Goal: Transaction & Acquisition: Obtain resource

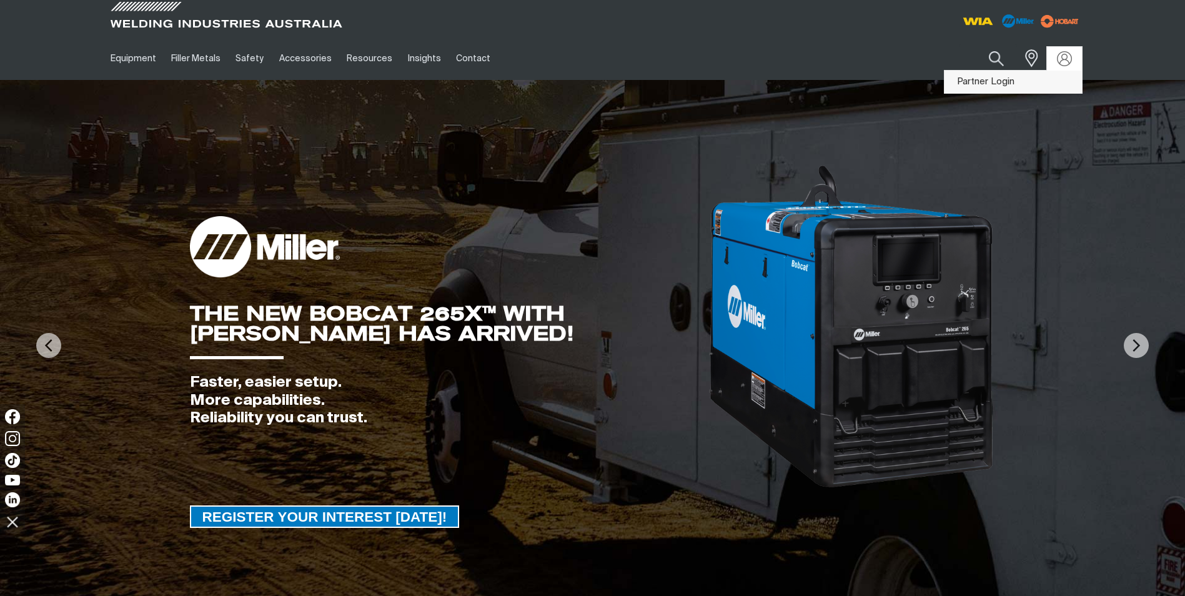
click at [1004, 78] on link "Partner Login" at bounding box center [1012, 82] width 137 height 23
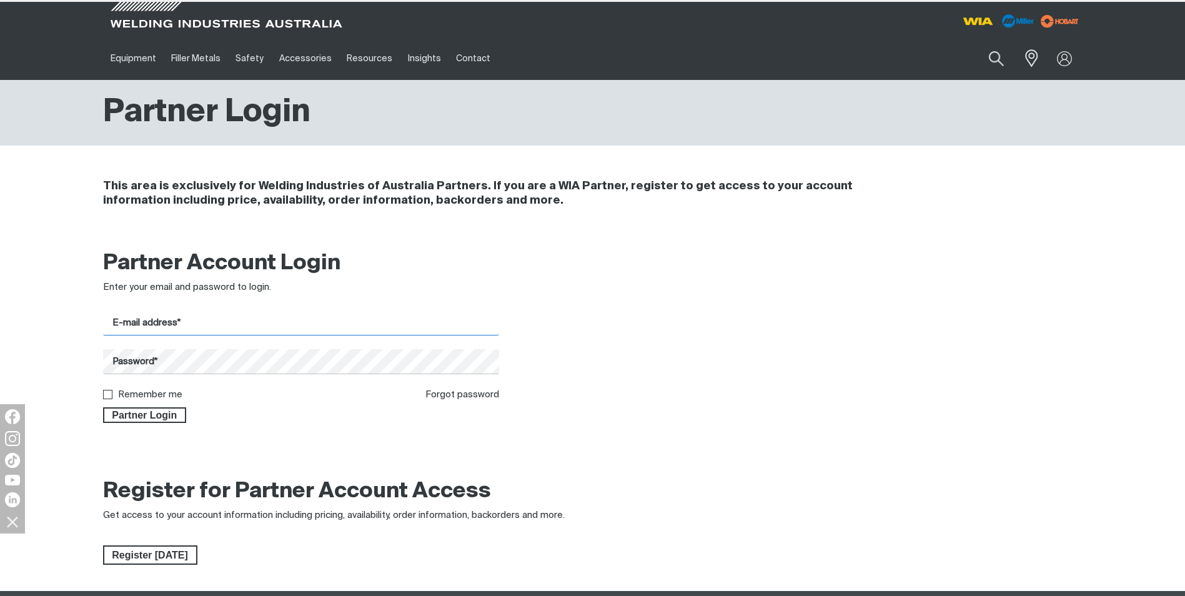
type input "[DOMAIN_NAME][EMAIL_ADDRESS][DOMAIN_NAME]"
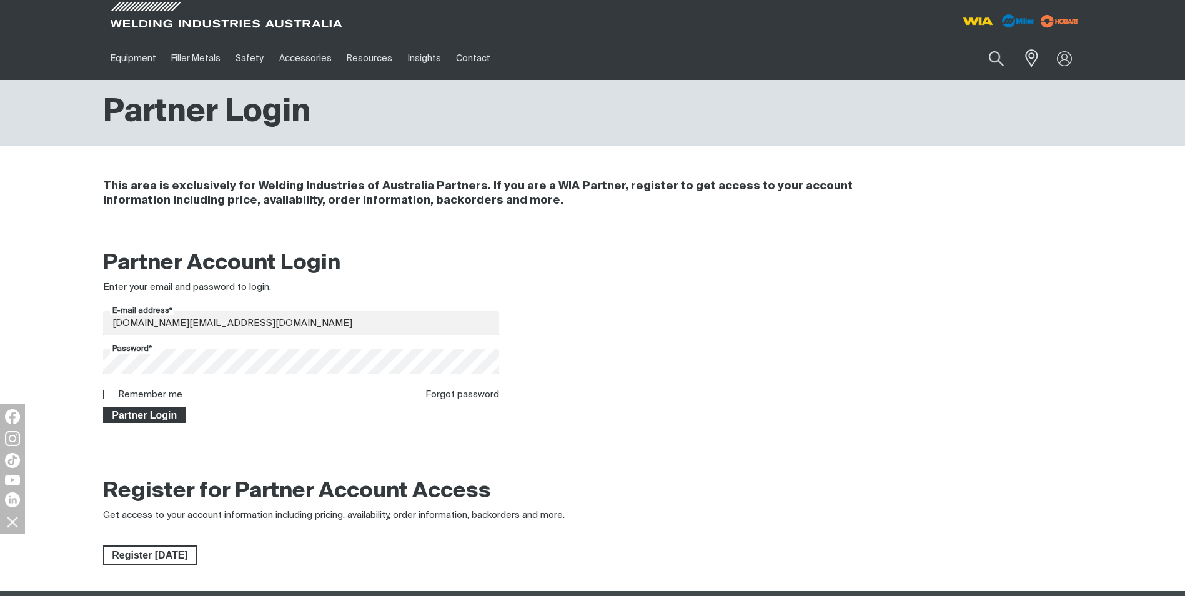
click at [164, 420] on span "Partner Login" at bounding box center [144, 415] width 81 height 16
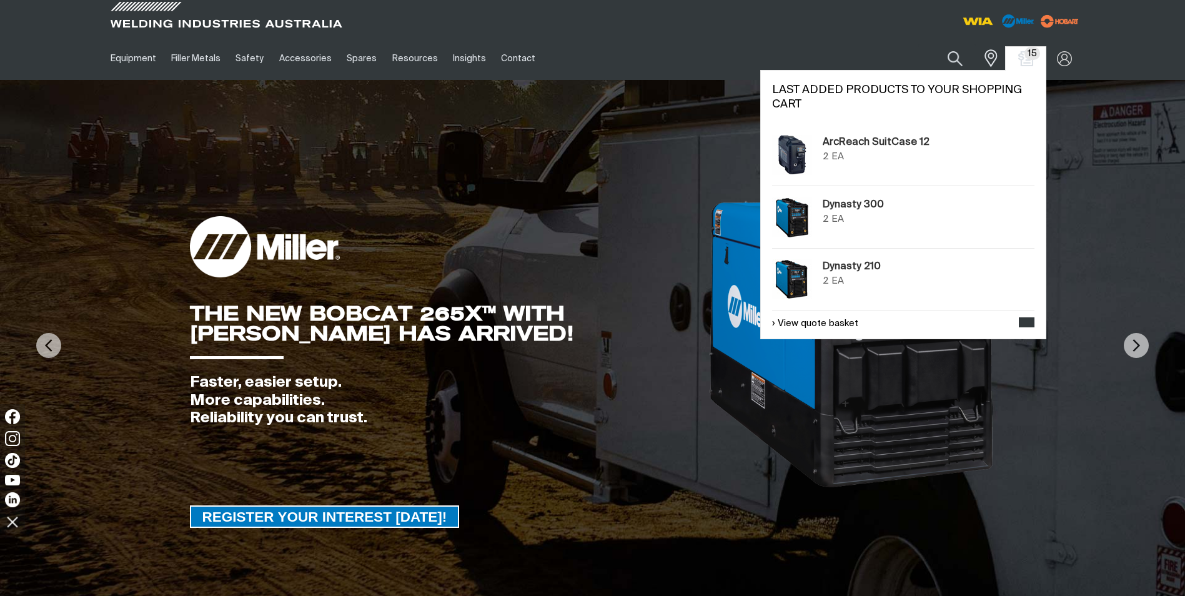
click at [1029, 57] on span "15" at bounding box center [1032, 53] width 16 height 13
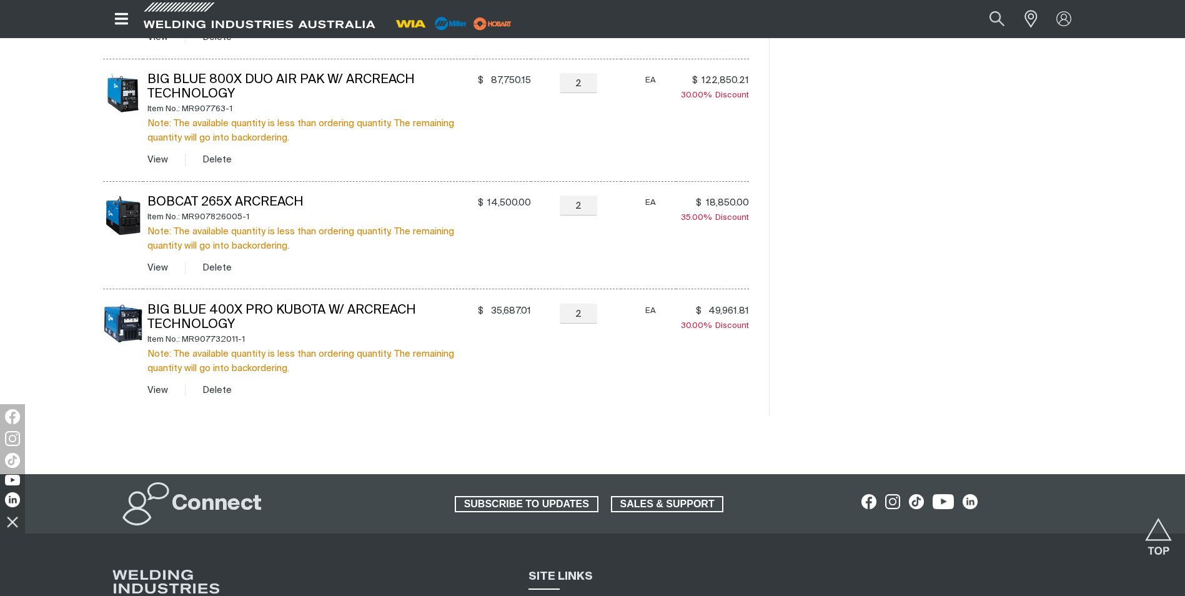
scroll to position [874, 0]
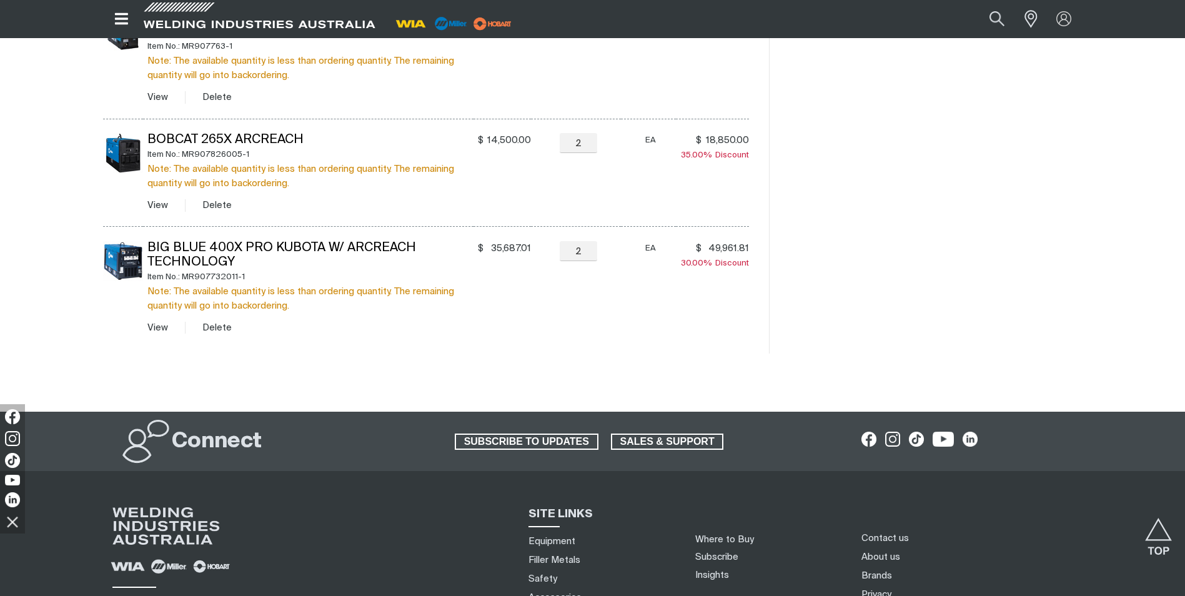
drag, startPoint x: 227, startPoint y: 325, endPoint x: 239, endPoint y: 236, distance: 90.2
click at [227, 323] on button "Delete" at bounding box center [216, 327] width 29 height 14
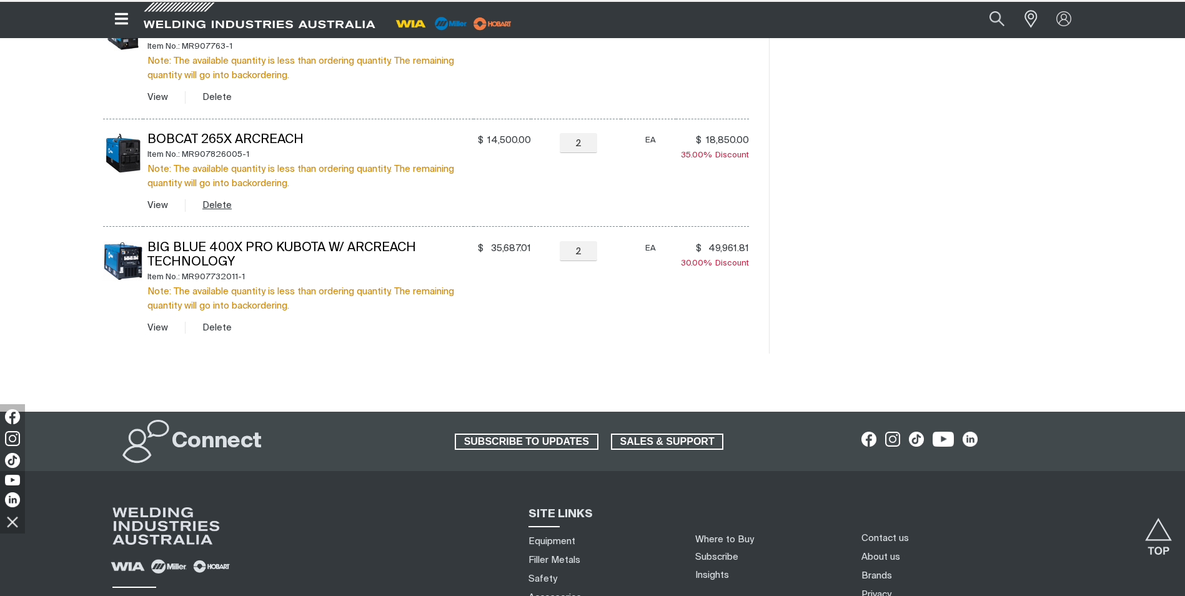
drag, startPoint x: 220, startPoint y: 207, endPoint x: 219, endPoint y: 186, distance: 21.3
click at [219, 207] on button "Delete" at bounding box center [216, 205] width 29 height 14
click at [223, 91] on button "Delete" at bounding box center [216, 97] width 29 height 14
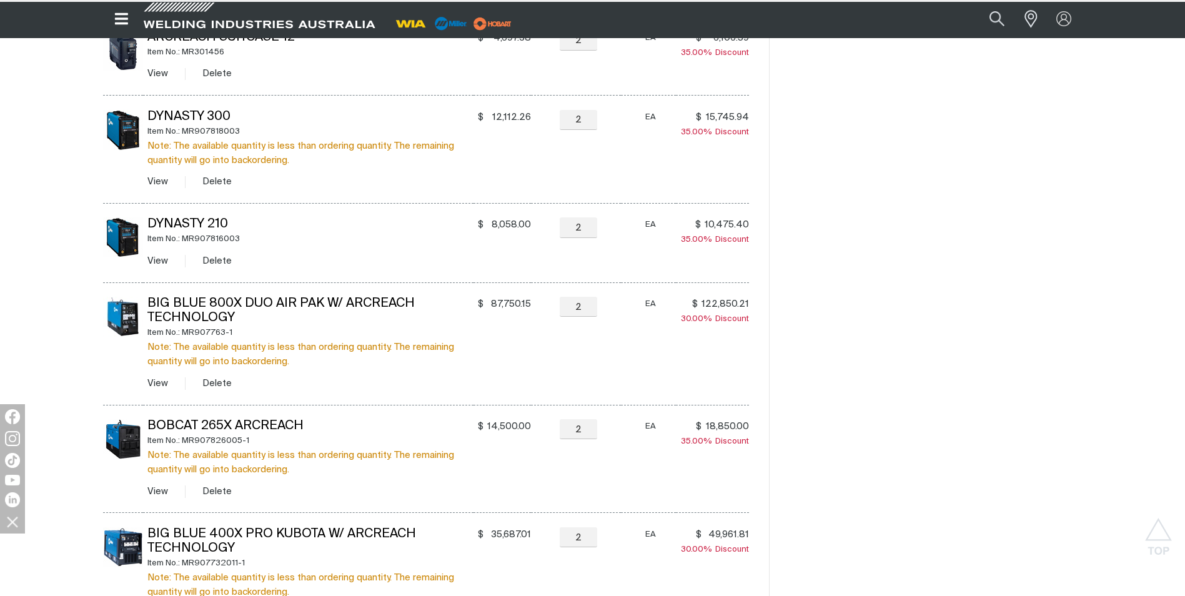
scroll to position [562, 0]
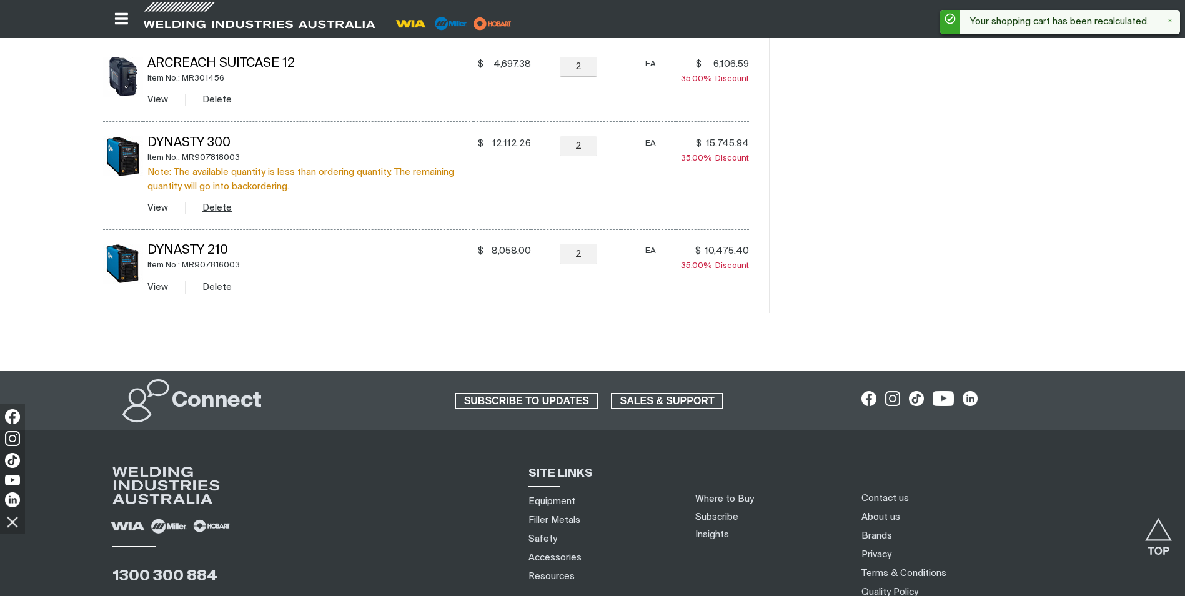
click at [219, 204] on button "Delete" at bounding box center [216, 208] width 29 height 14
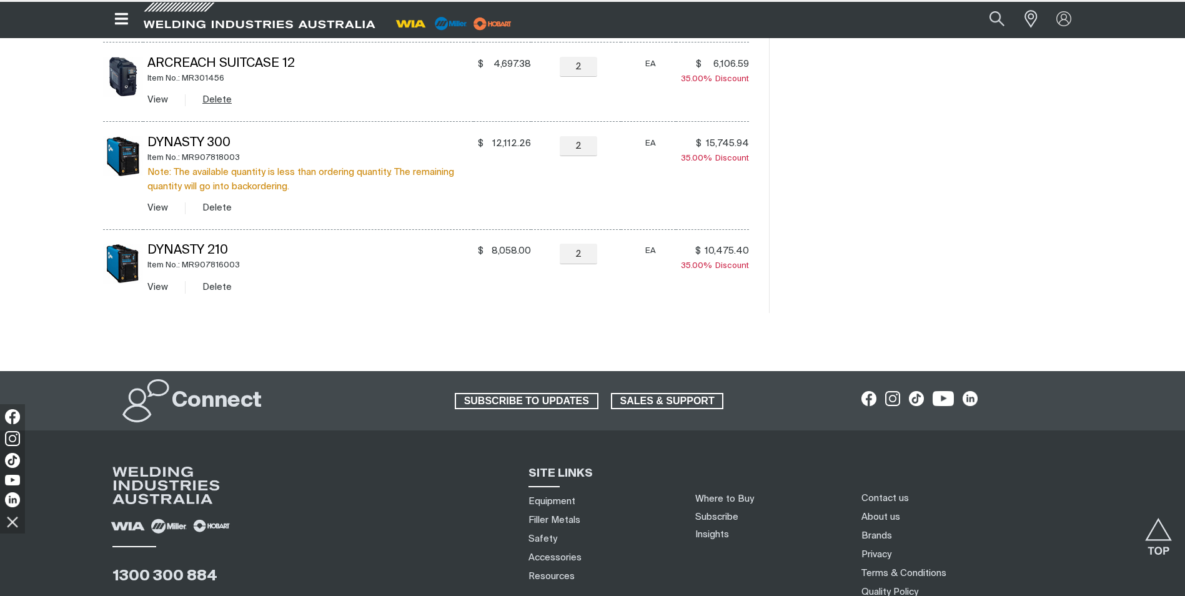
click at [217, 101] on button "Delete" at bounding box center [216, 99] width 29 height 14
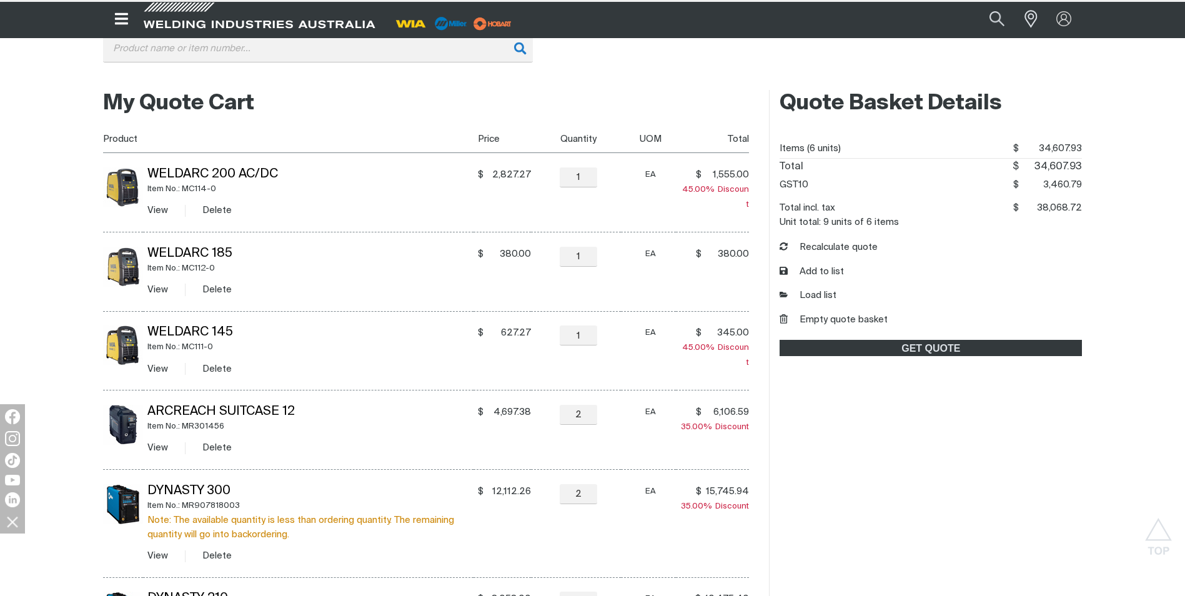
scroll to position [187, 0]
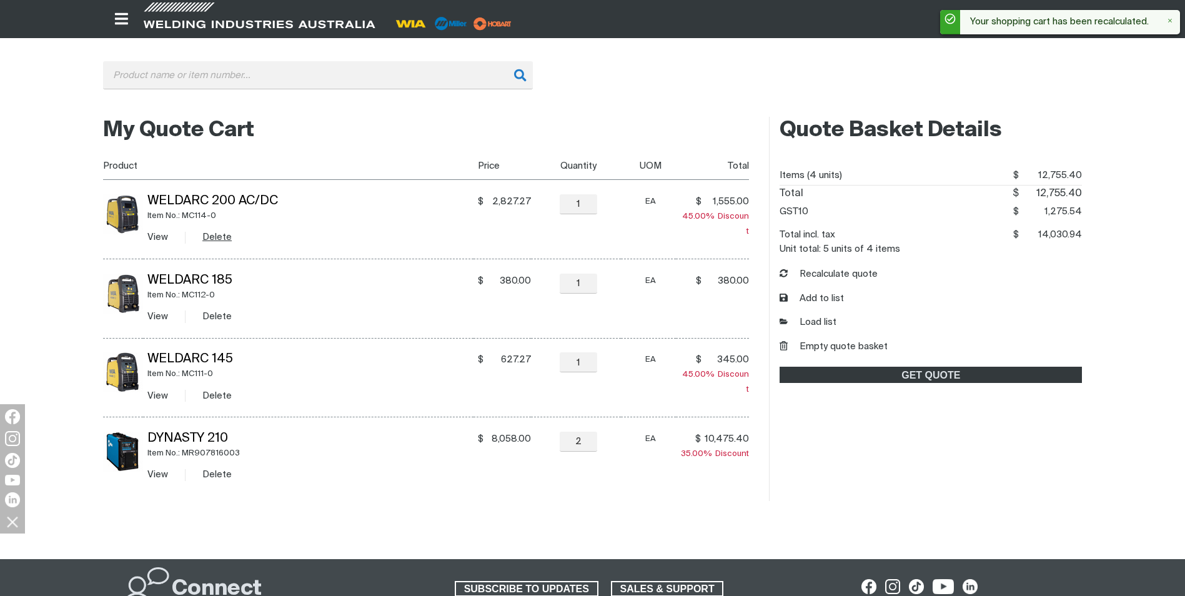
drag, startPoint x: 212, startPoint y: 234, endPoint x: 211, endPoint y: 244, distance: 9.5
click at [212, 235] on button "Delete" at bounding box center [216, 237] width 29 height 14
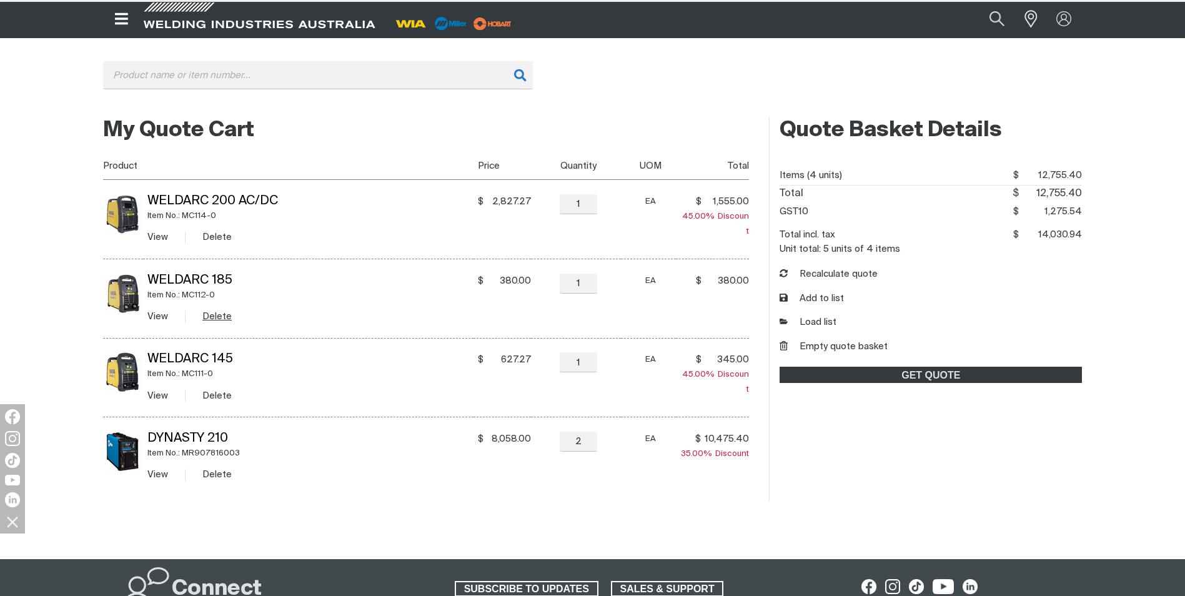
click at [216, 314] on tbody "Weldarc 200 AC/DC Item No.: MC114-0 View Delete $ 2,827.27 $2827.27 − 1 Quantit…" at bounding box center [426, 338] width 646 height 316
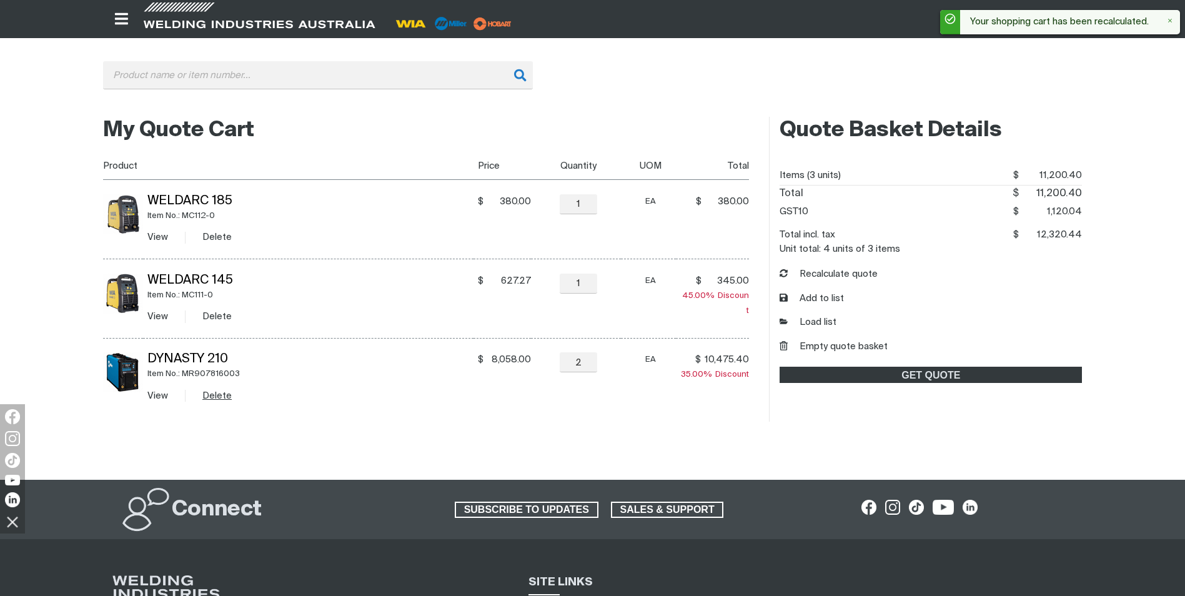
click at [215, 395] on button "Delete" at bounding box center [216, 396] width 29 height 14
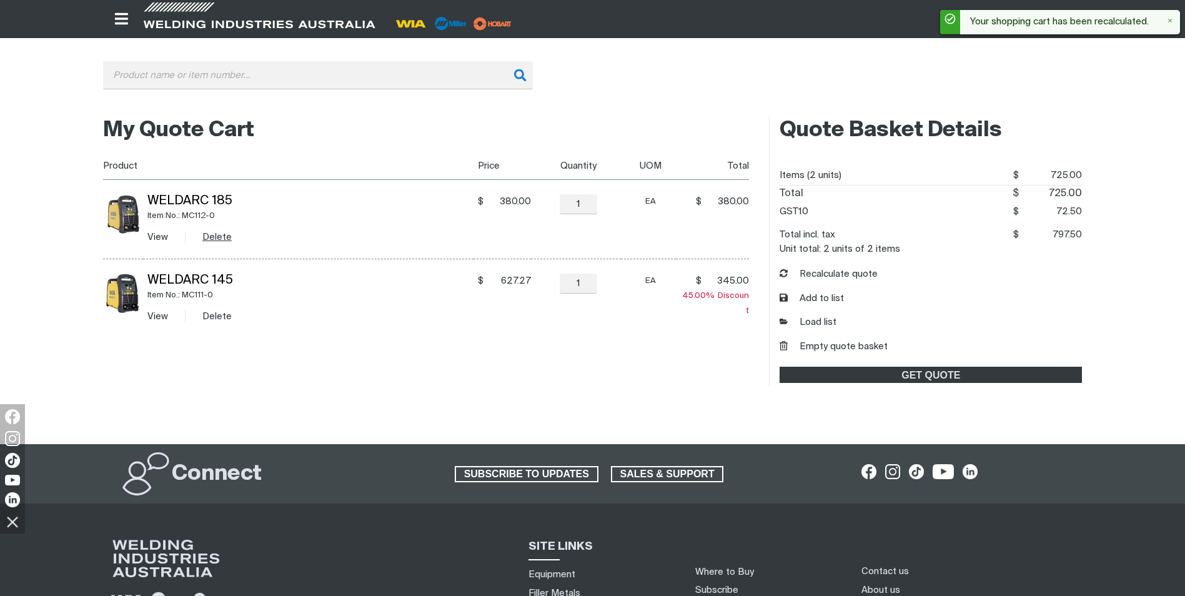
click at [222, 234] on button "Delete" at bounding box center [216, 237] width 29 height 14
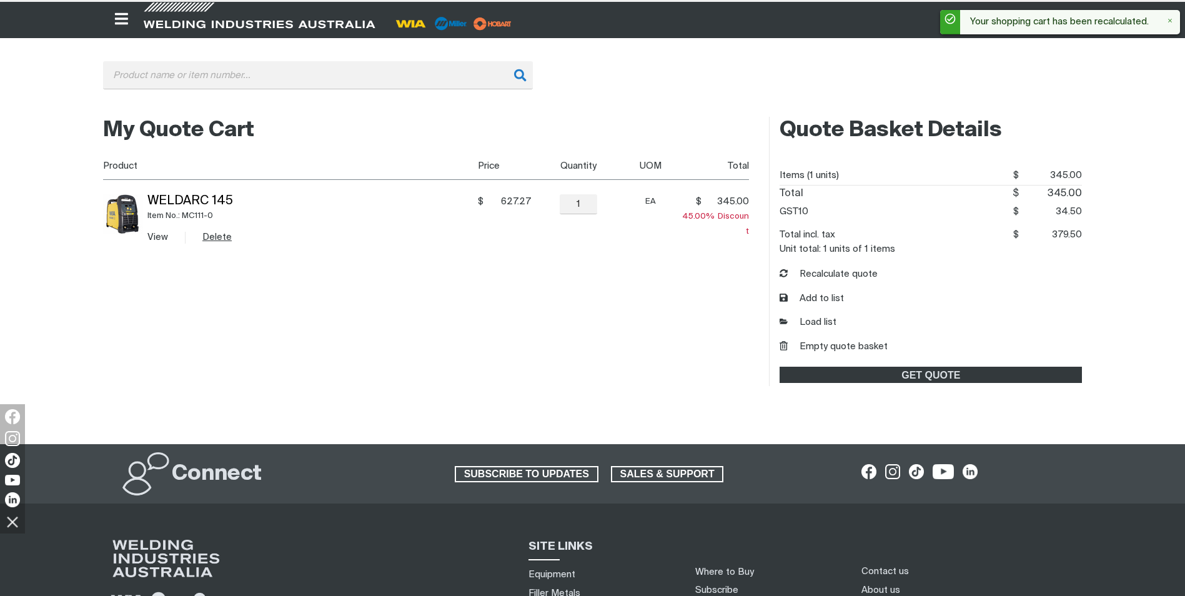
click at [204, 313] on div "My Quote Cart You made changes to your shopping cart. Please recalculate to get…" at bounding box center [426, 251] width 646 height 269
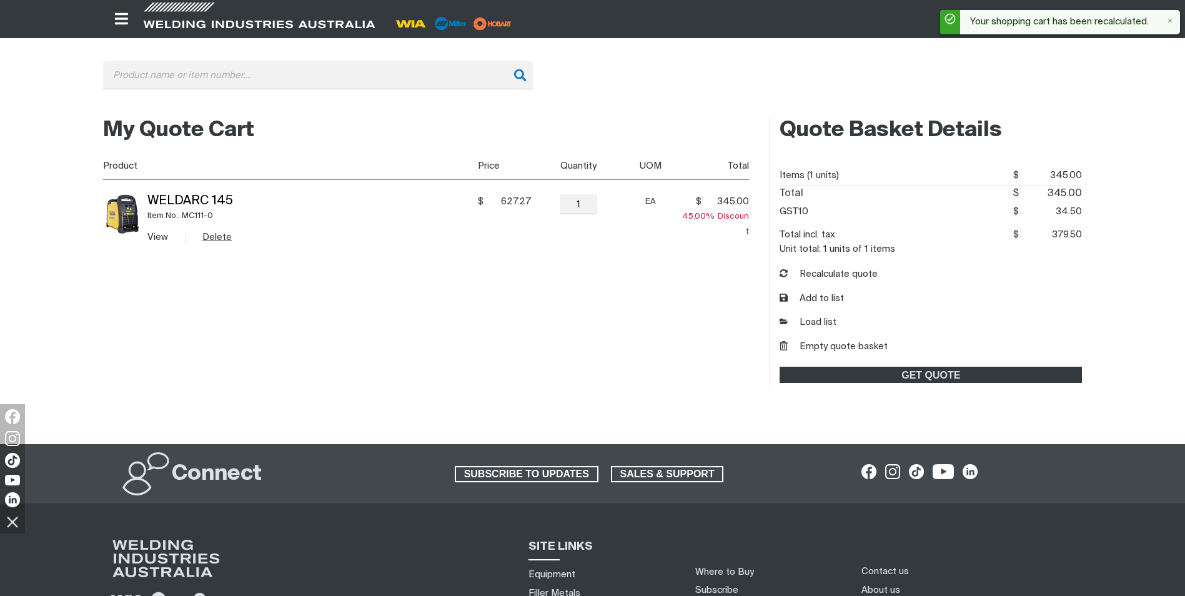
click at [216, 238] on button "Delete" at bounding box center [216, 237] width 29 height 14
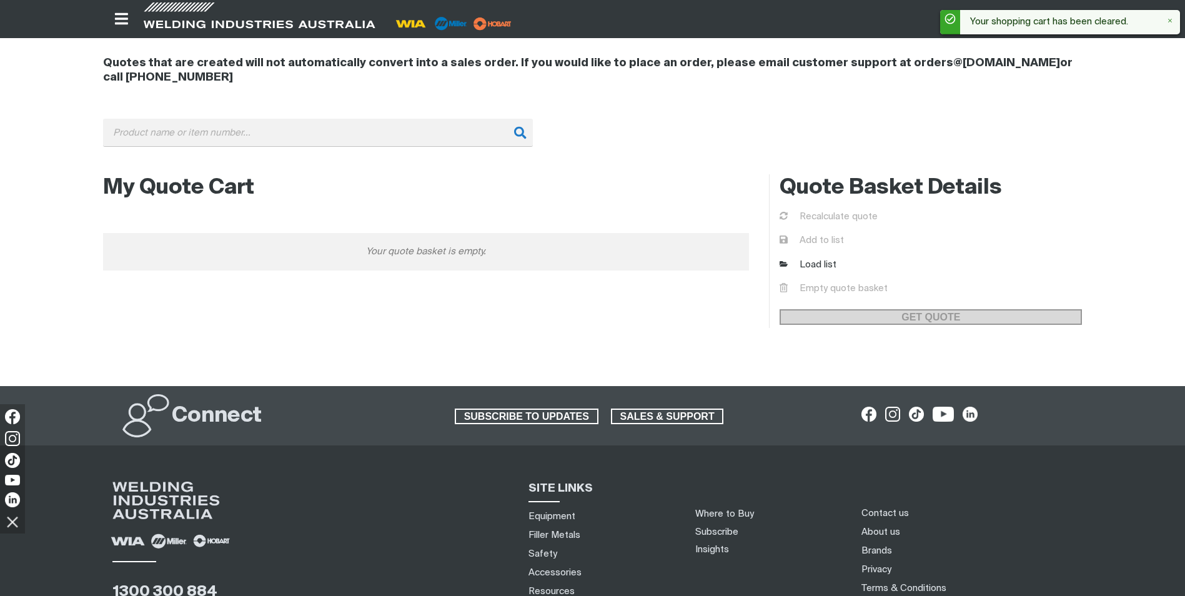
scroll to position [0, 0]
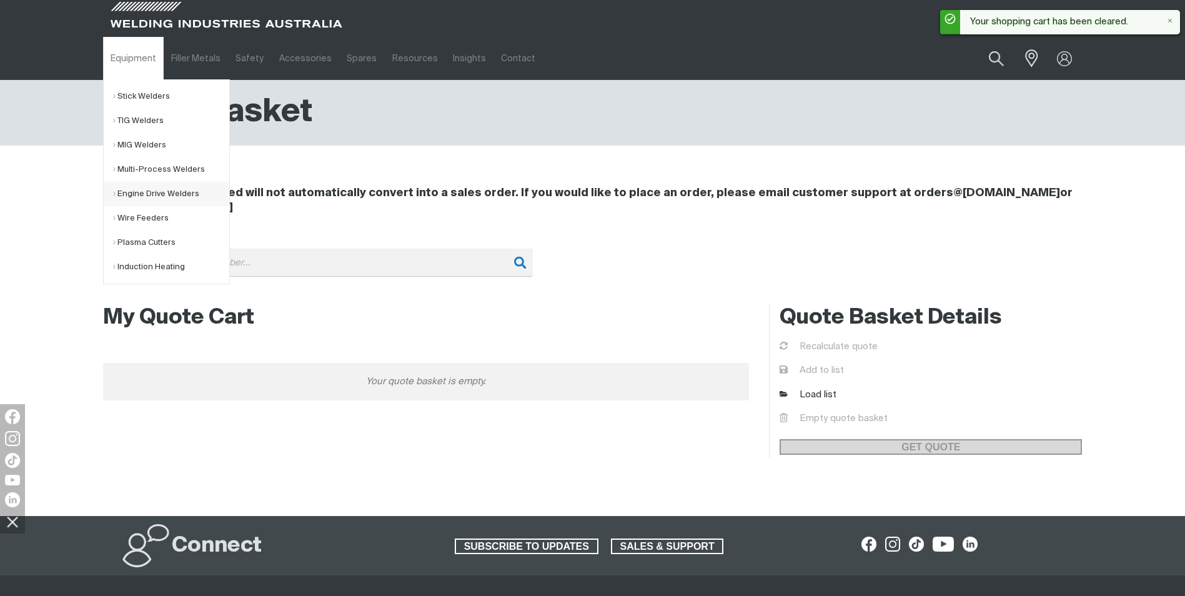
click at [169, 201] on link "Engine Drive Welders" at bounding box center [171, 194] width 116 height 24
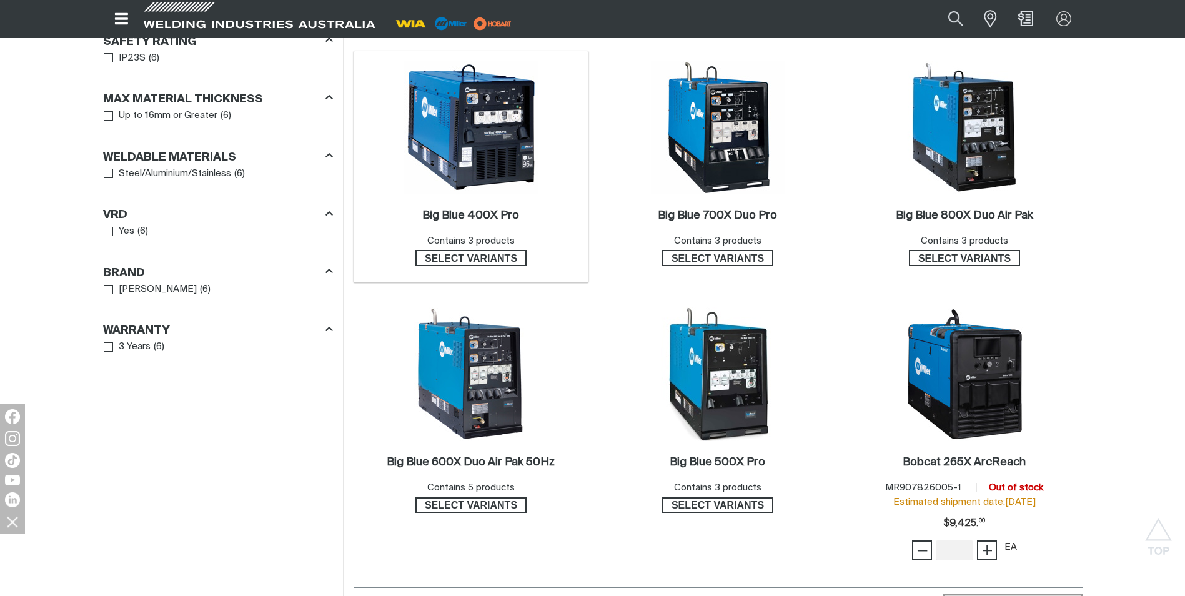
scroll to position [687, 0]
click at [972, 260] on span "Select variants" at bounding box center [964, 258] width 109 height 16
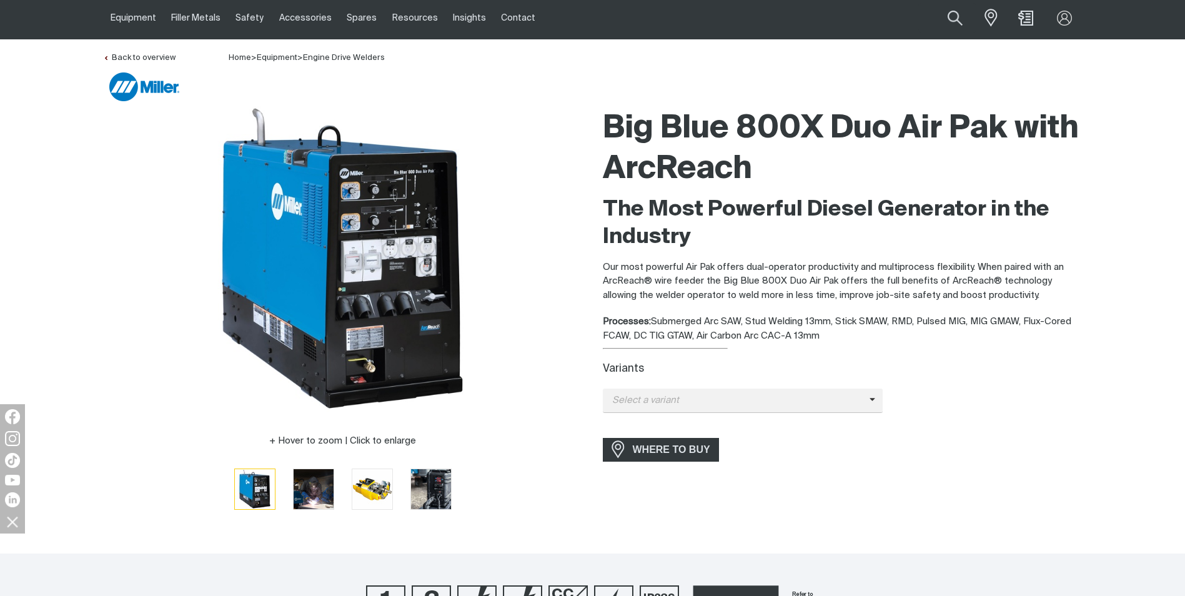
scroll to position [62, 0]
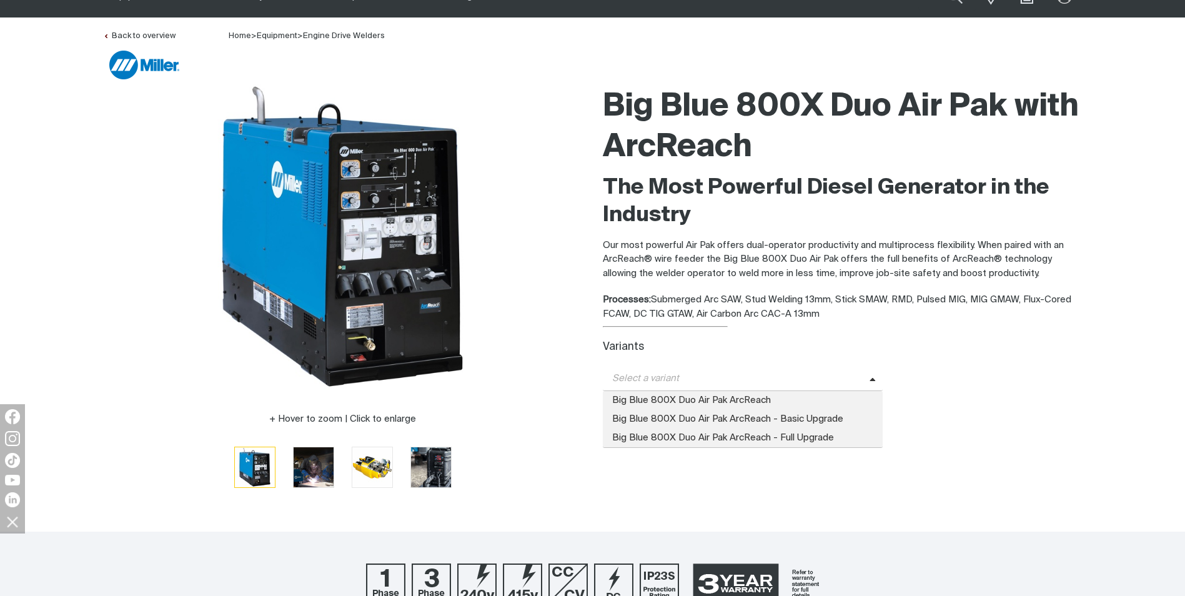
click at [869, 381] on icon at bounding box center [872, 379] width 6 height 9
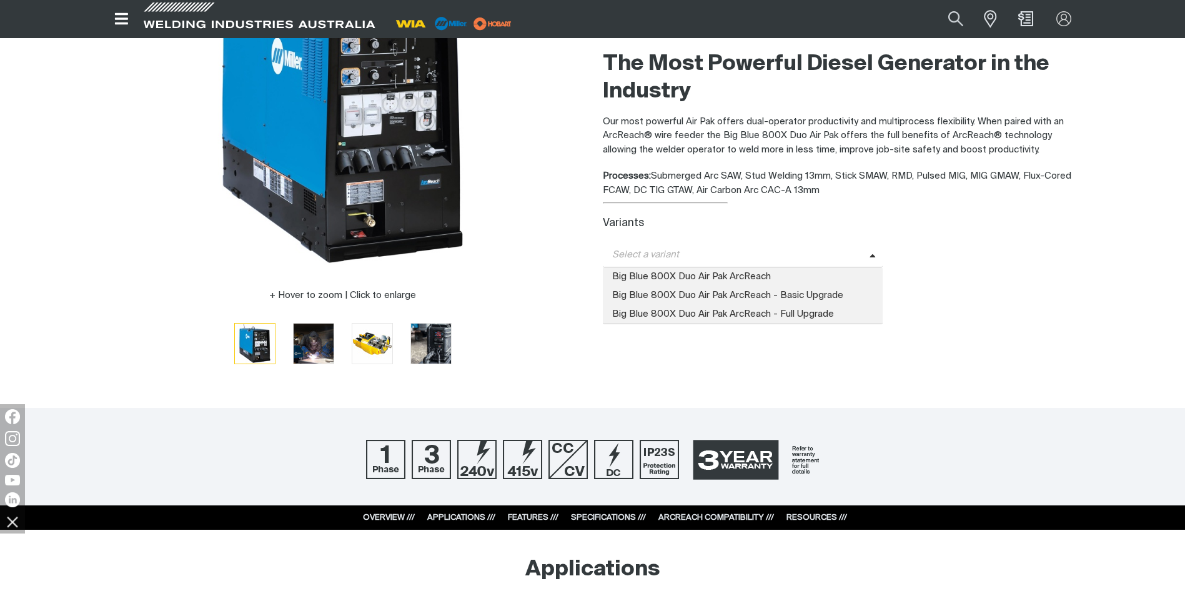
scroll to position [187, 0]
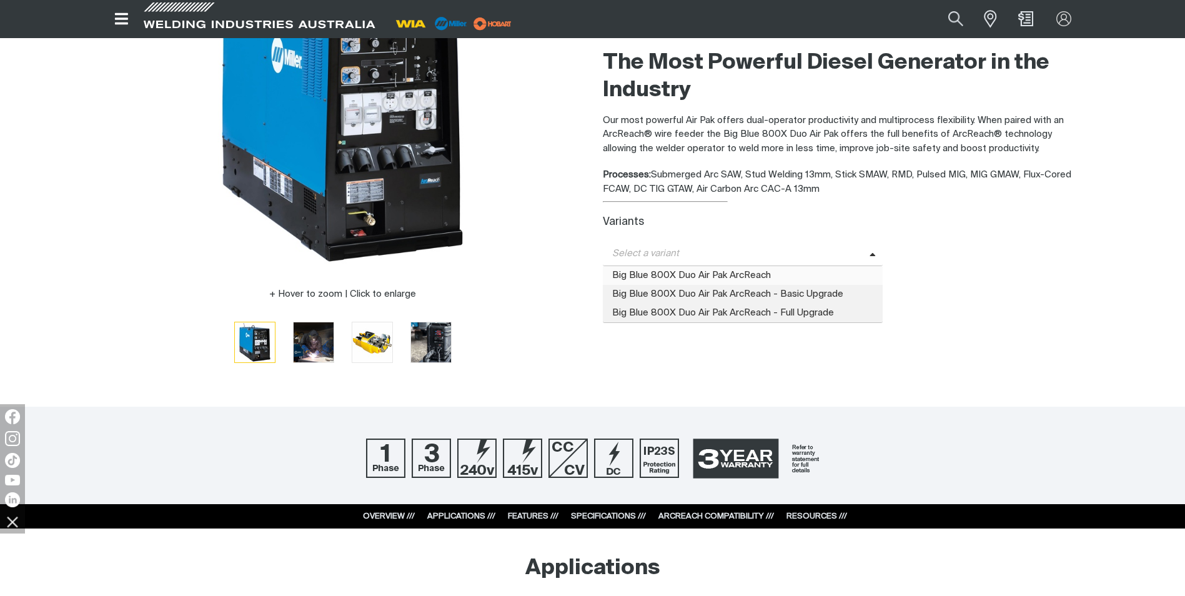
click at [761, 275] on span "Big Blue 800X Duo Air Pak ArcReach" at bounding box center [743, 275] width 280 height 19
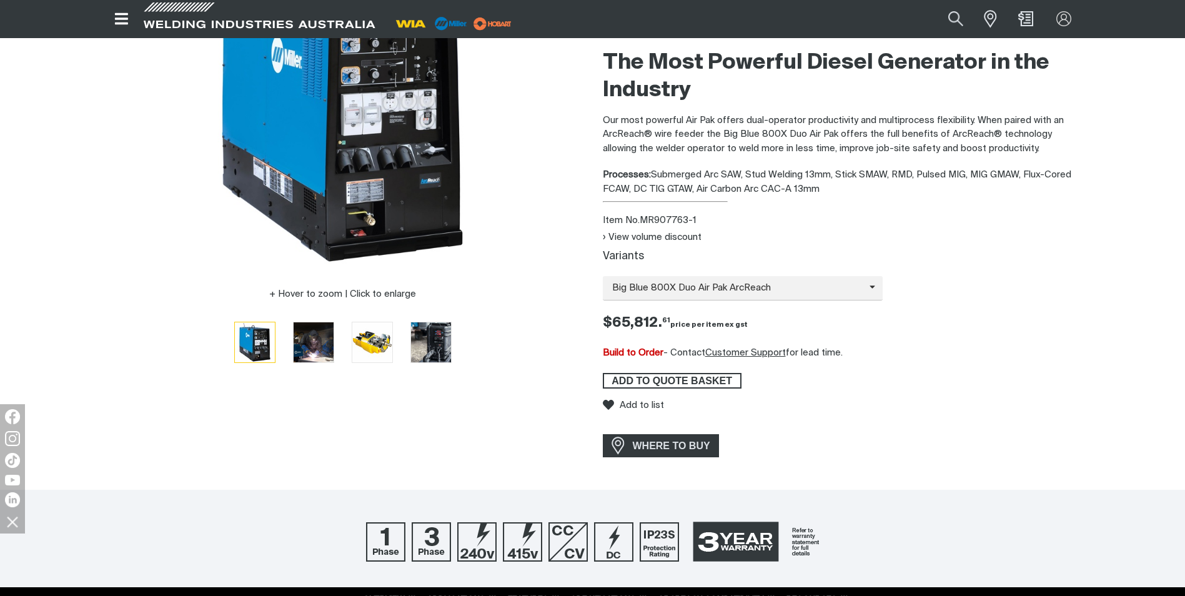
click at [702, 382] on span "ADD TO QUOTE BASKET" at bounding box center [672, 381] width 136 height 16
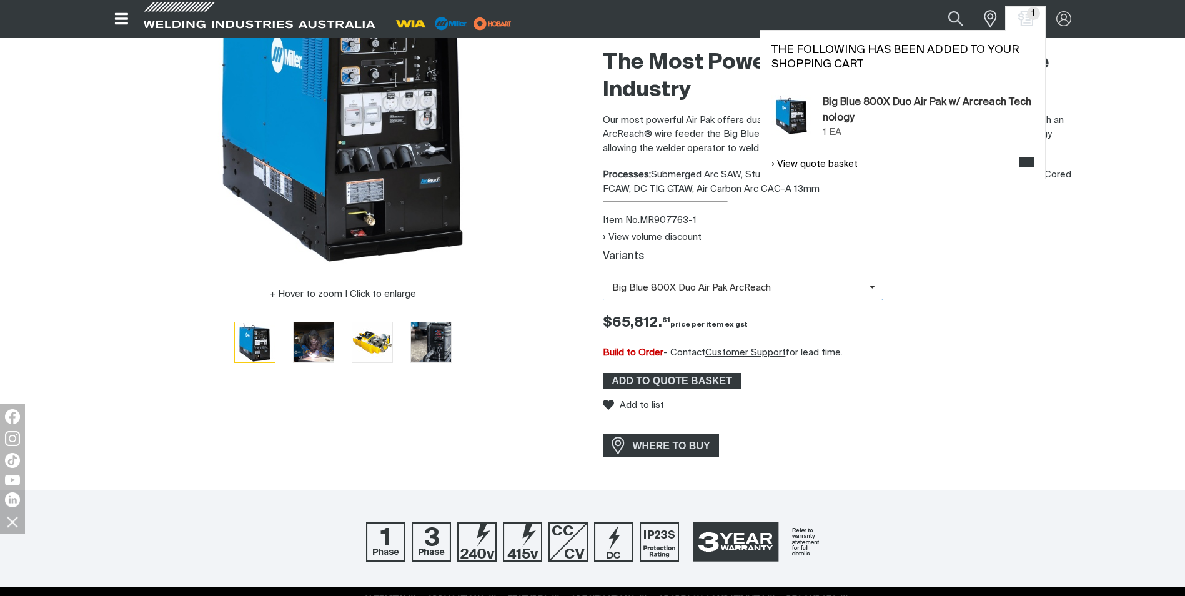
click at [766, 289] on span "Big Blue 800X Duo Air Pak ArcReach" at bounding box center [736, 288] width 267 height 14
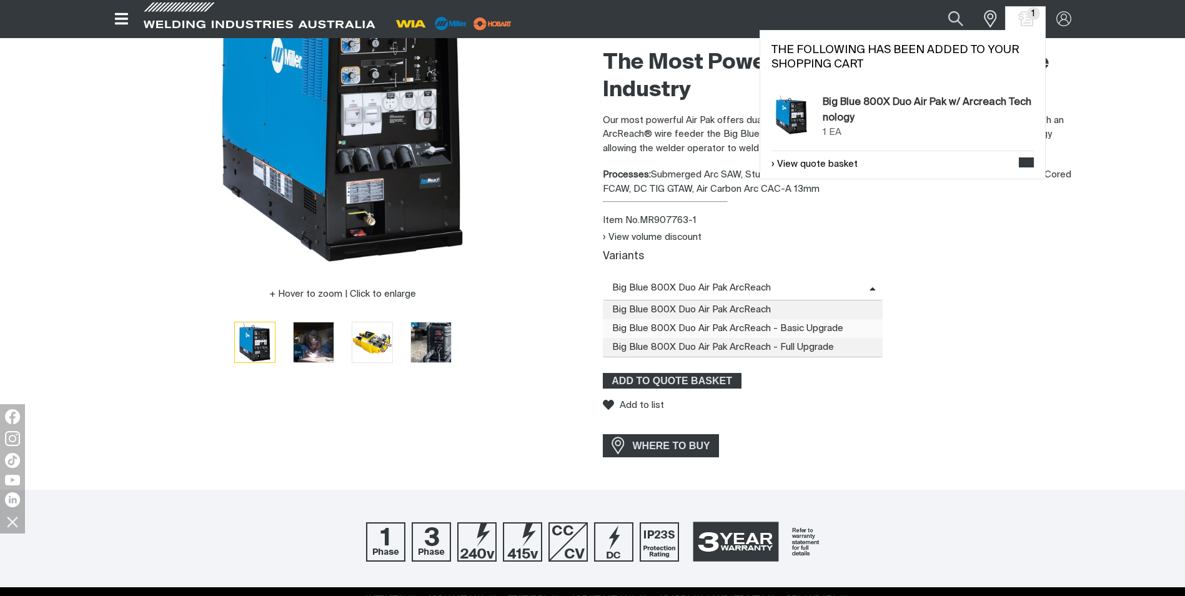
click at [760, 333] on span "Big Blue 800X Duo Air Pak ArcReach - Basic Upgrade" at bounding box center [743, 328] width 280 height 19
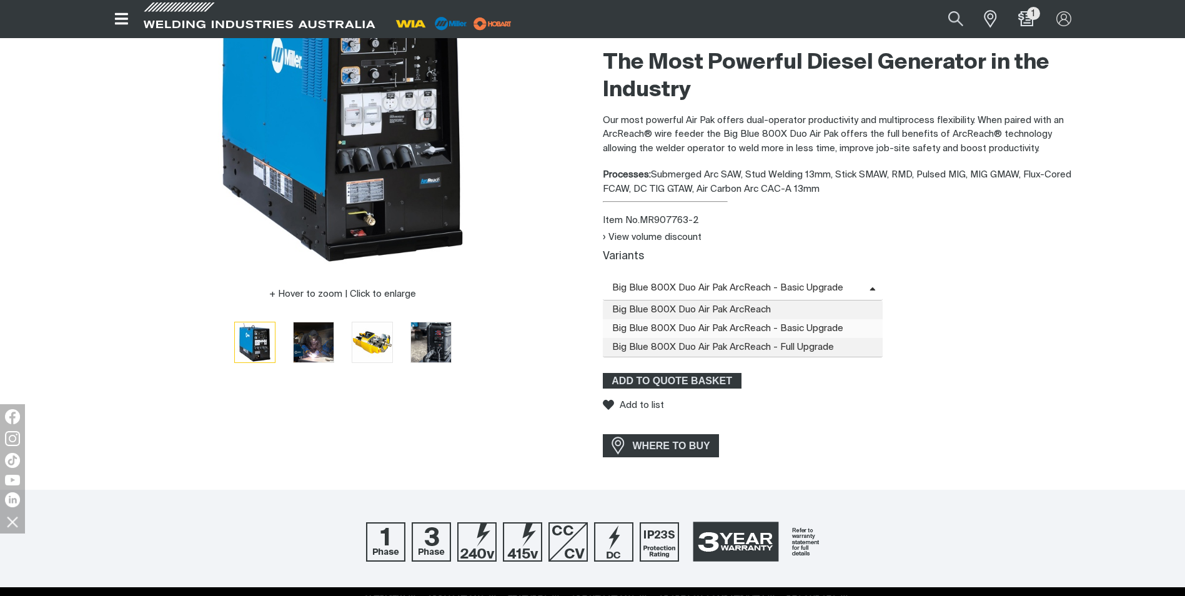
click at [750, 291] on span "Big Blue 800X Duo Air Pak ArcReach - Basic Upgrade" at bounding box center [736, 288] width 267 height 14
click at [742, 310] on span "Big Blue 800X Duo Air Pak ArcReach" at bounding box center [743, 309] width 280 height 19
click at [733, 279] on span "Big Blue 800X Duo Air Pak ArcReach" at bounding box center [743, 288] width 280 height 24
click at [726, 327] on span "Big Blue 800X Duo Air Pak ArcReach - Basic Upgrade" at bounding box center [743, 328] width 280 height 19
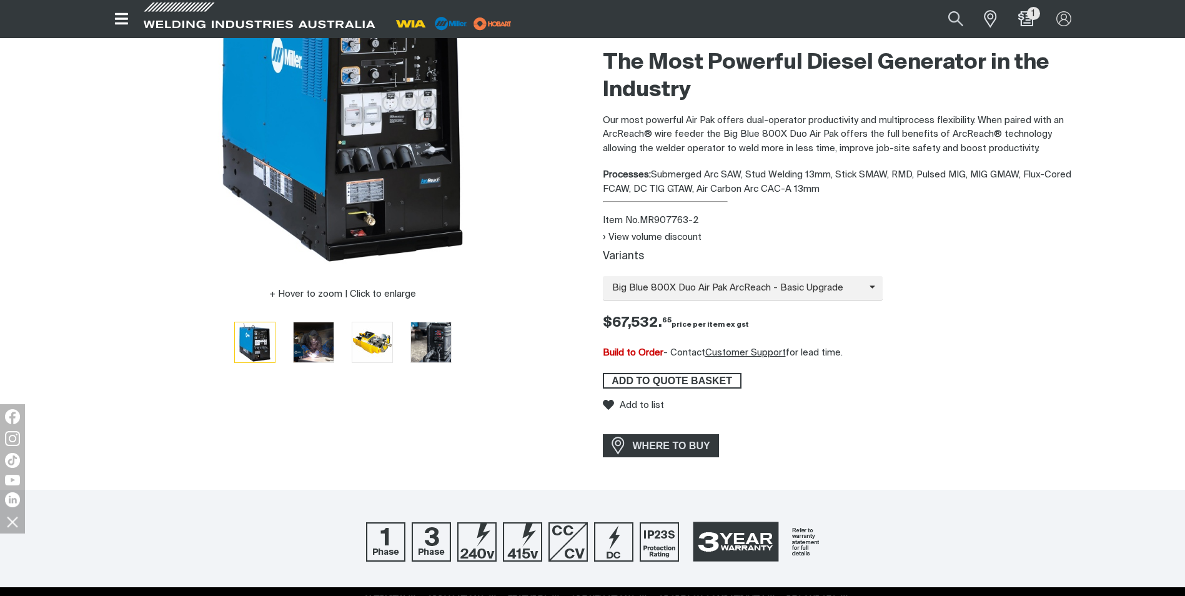
click at [701, 385] on span "ADD TO QUOTE BASKET" at bounding box center [672, 381] width 136 height 16
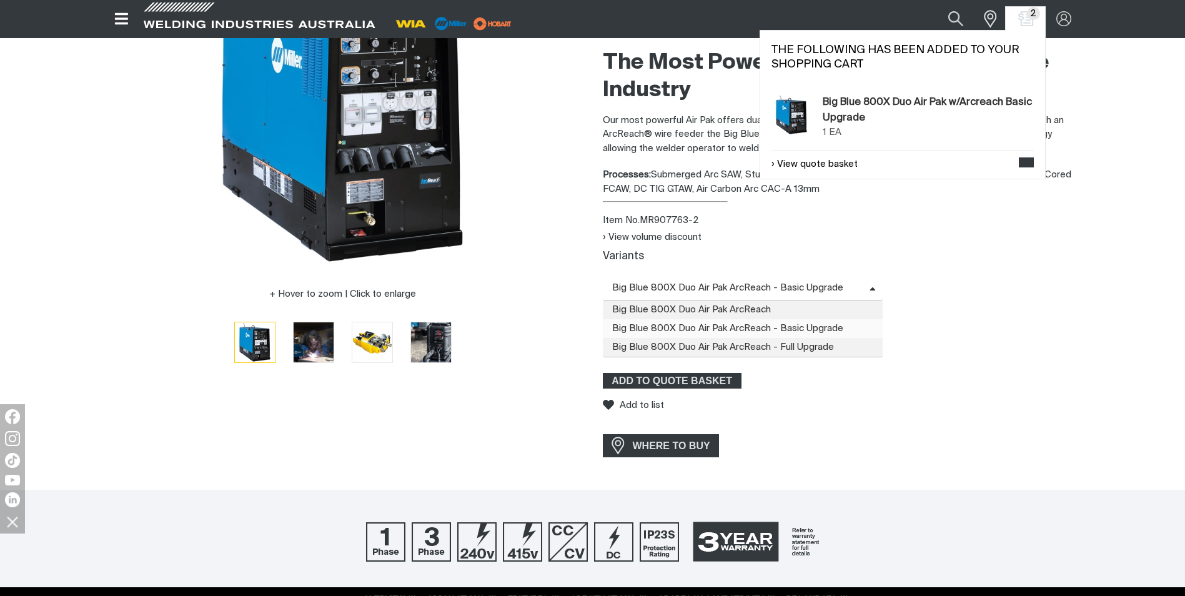
click at [761, 294] on span "Big Blue 800X Duo Air Pak ArcReach - Basic Upgrade" at bounding box center [736, 288] width 267 height 14
click at [752, 305] on span "Big Blue 800X Duo Air Pak ArcReach" at bounding box center [743, 309] width 280 height 19
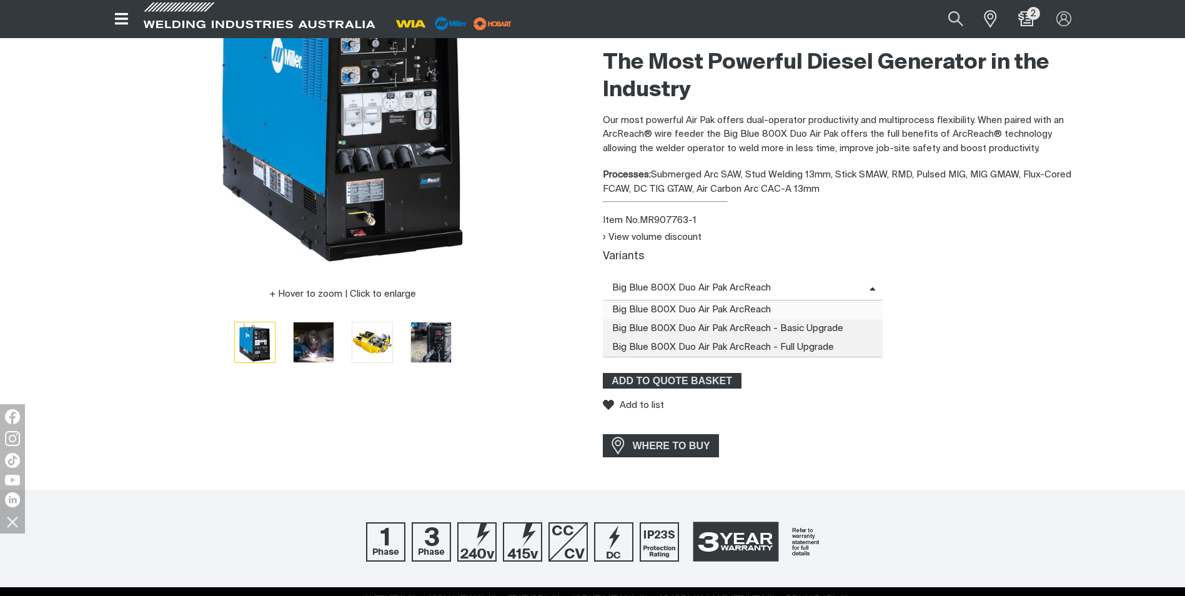
click at [748, 289] on span "Big Blue 800X Duo Air Pak ArcReach" at bounding box center [736, 288] width 267 height 14
click at [738, 346] on span "Big Blue 800X Duo Air Pak ArcReach - Full Upgrade" at bounding box center [743, 347] width 280 height 19
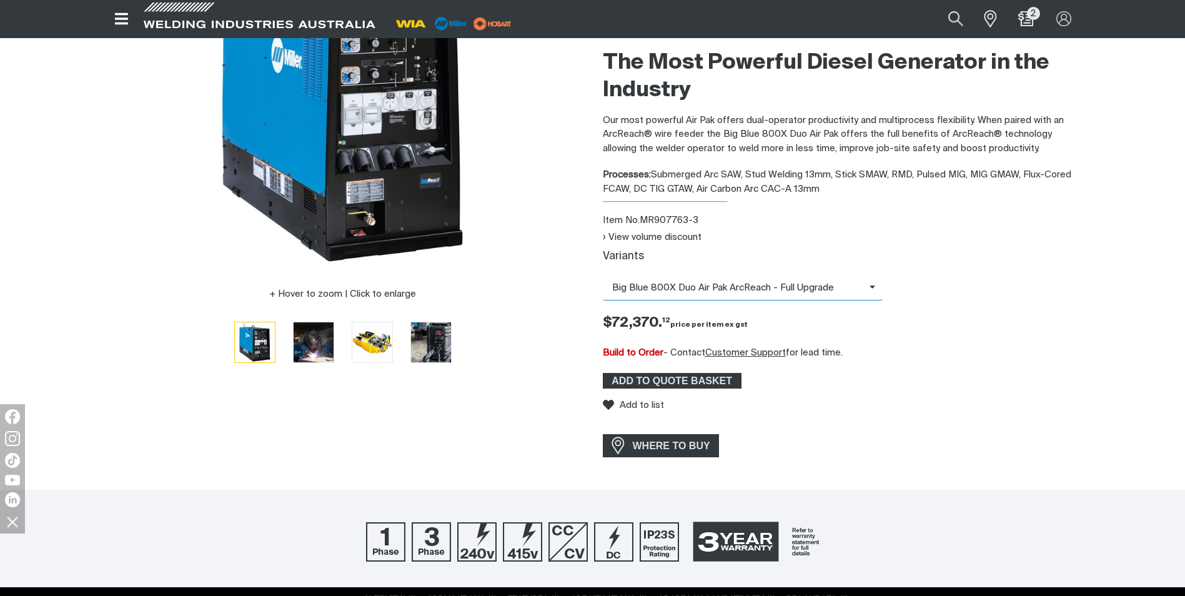
click at [741, 284] on span "Big Blue 800X Duo Air Pak ArcReach - Full Upgrade" at bounding box center [736, 288] width 267 height 14
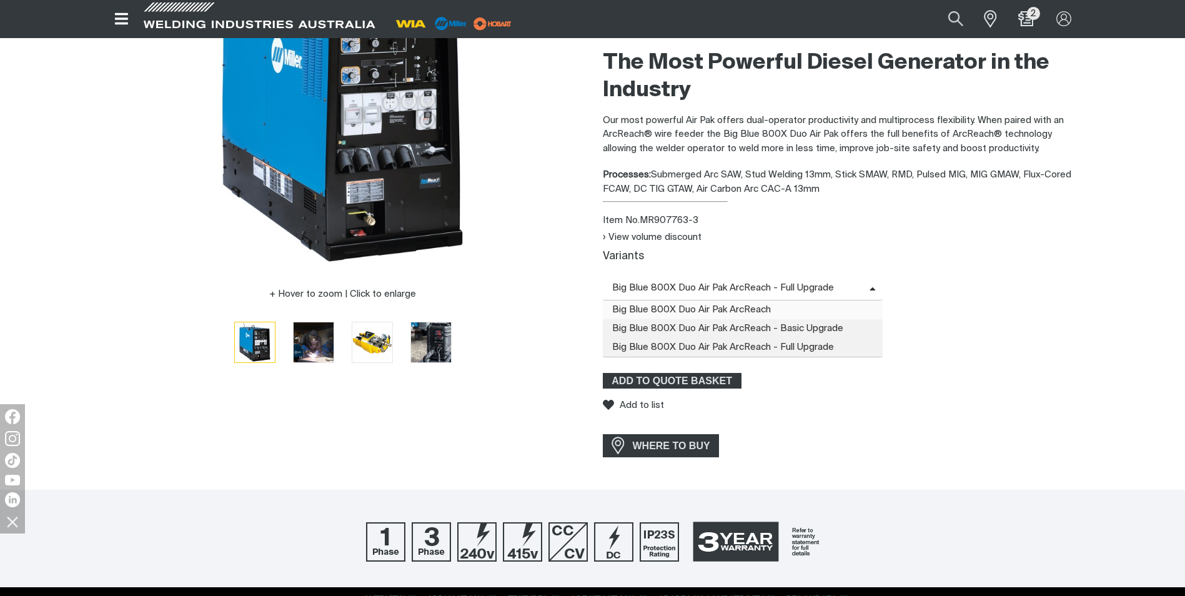
click at [735, 306] on span "Big Blue 800X Duo Air Pak ArcReach" at bounding box center [743, 309] width 280 height 19
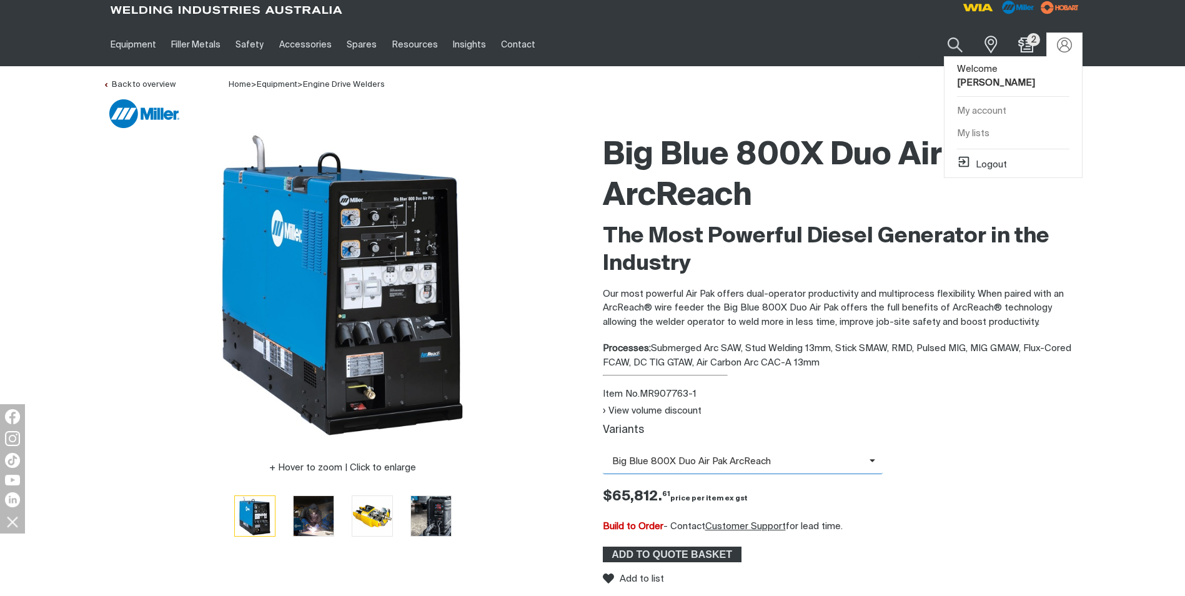
scroll to position [0, 0]
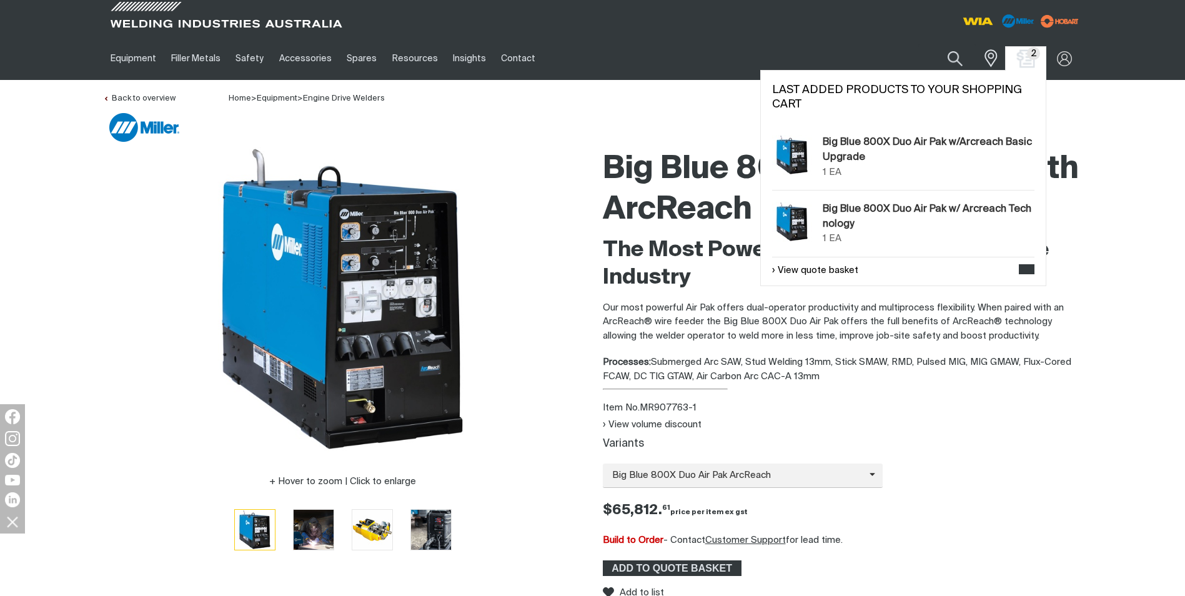
click at [1027, 59] on img "Shopping cart (2 product(s))" at bounding box center [1025, 58] width 18 height 18
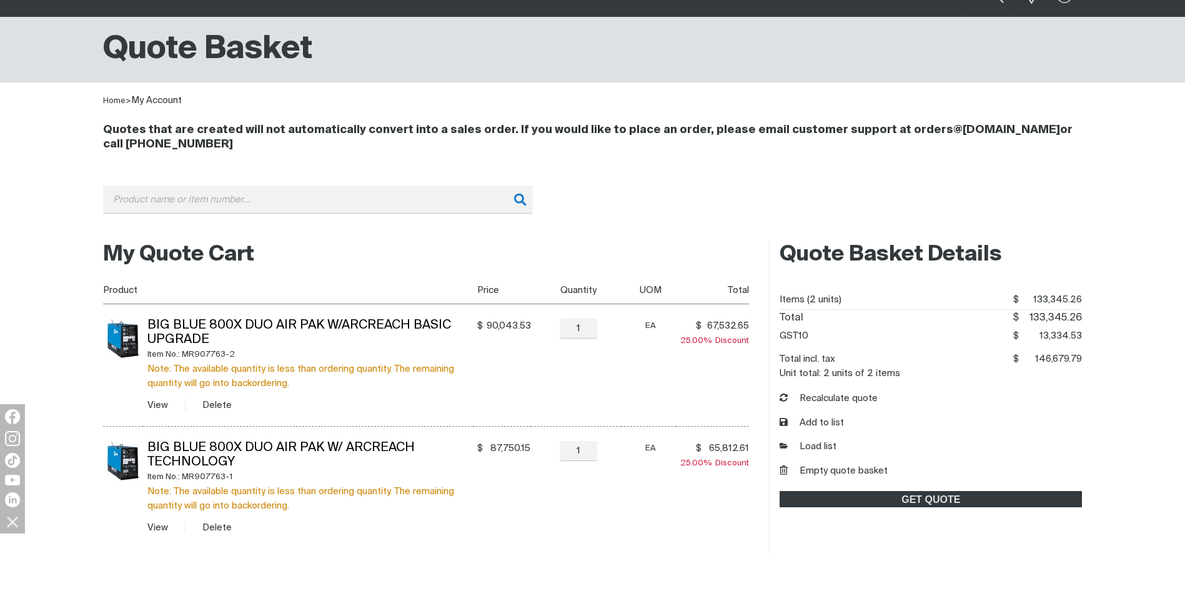
scroll to position [62, 0]
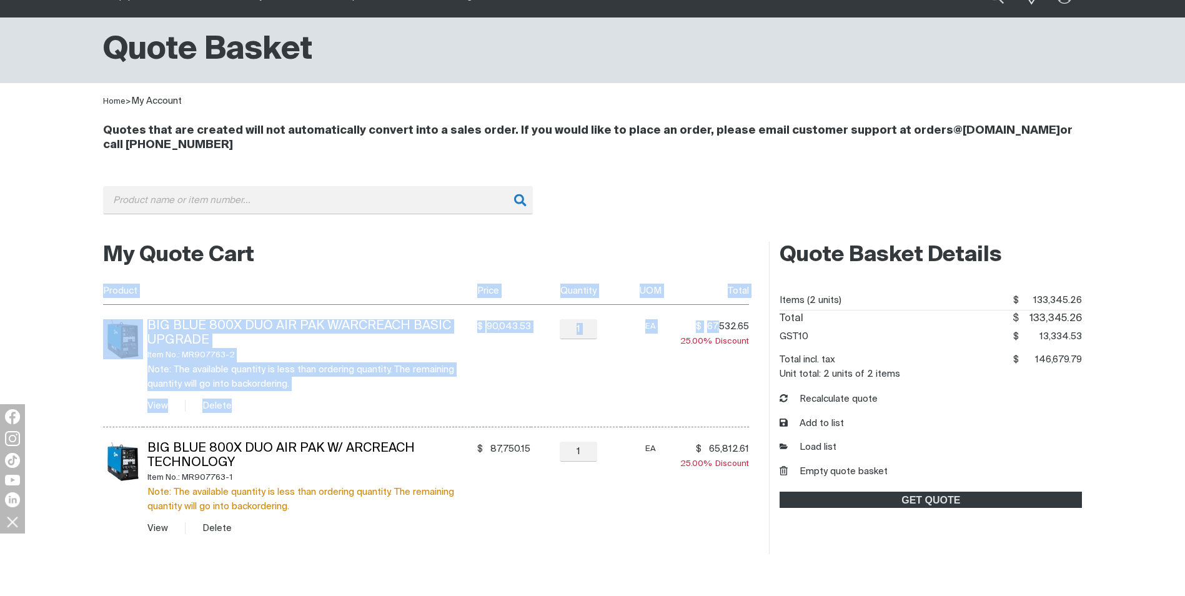
drag, startPoint x: 750, startPoint y: 327, endPoint x: 724, endPoint y: 332, distance: 26.0
click at [723, 332] on div "My Quote Cart You made changes to your shopping cart. Please recalculate to get…" at bounding box center [426, 398] width 666 height 312
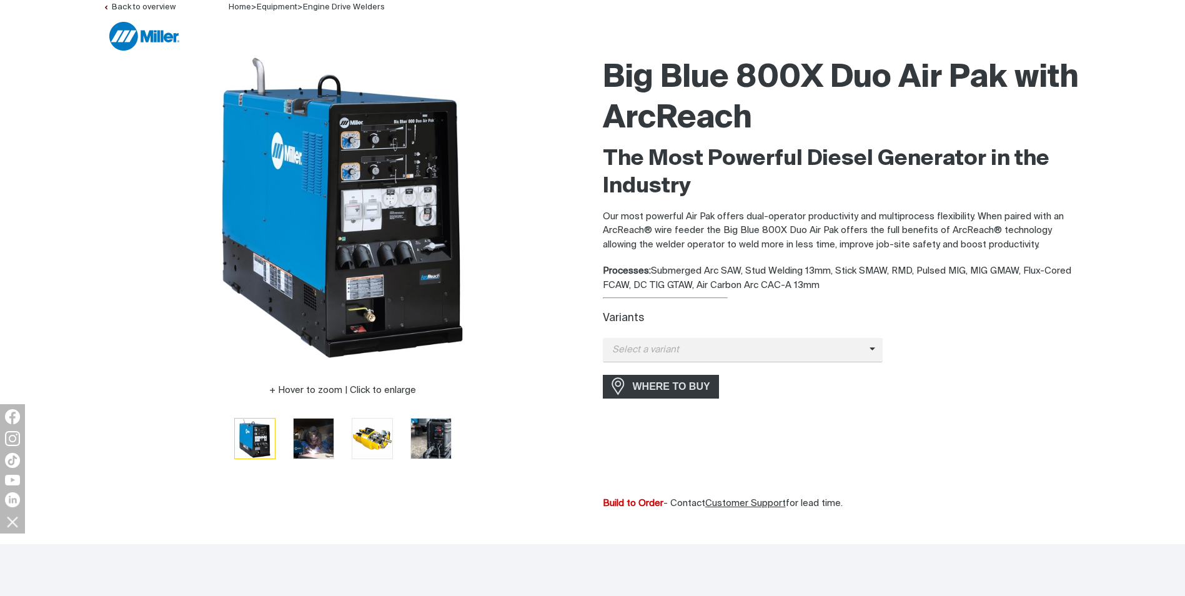
scroll to position [187, 0]
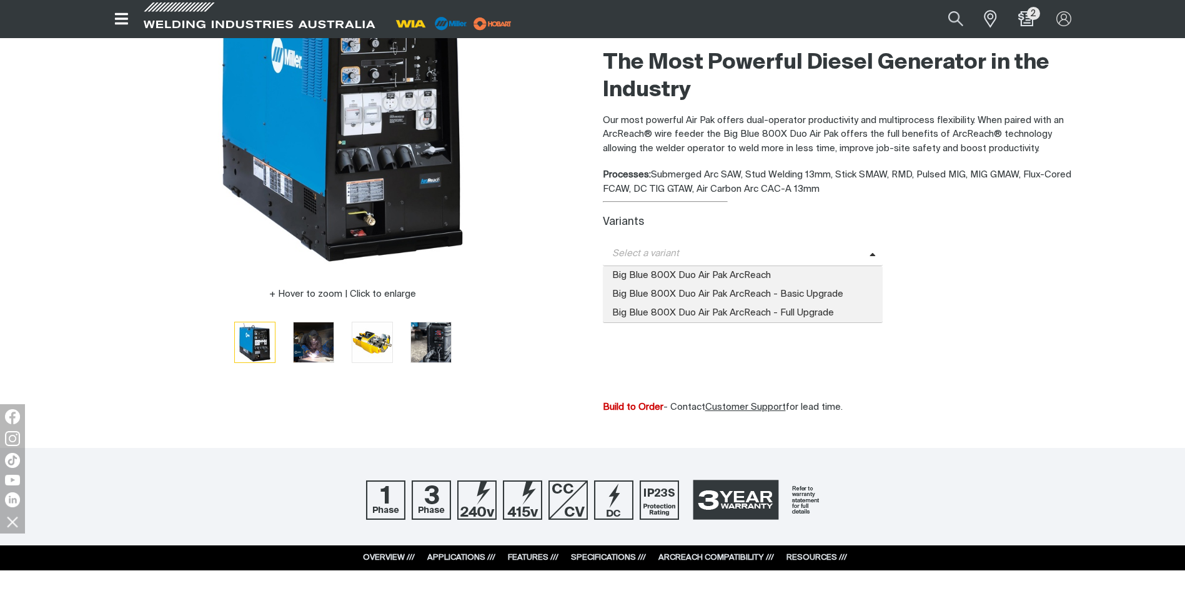
click at [864, 257] on span "Select a variant" at bounding box center [736, 254] width 267 height 14
click at [818, 312] on span "Big Blue 800X Duo Air Pak ArcReach - Full Upgrade" at bounding box center [743, 313] width 280 height 19
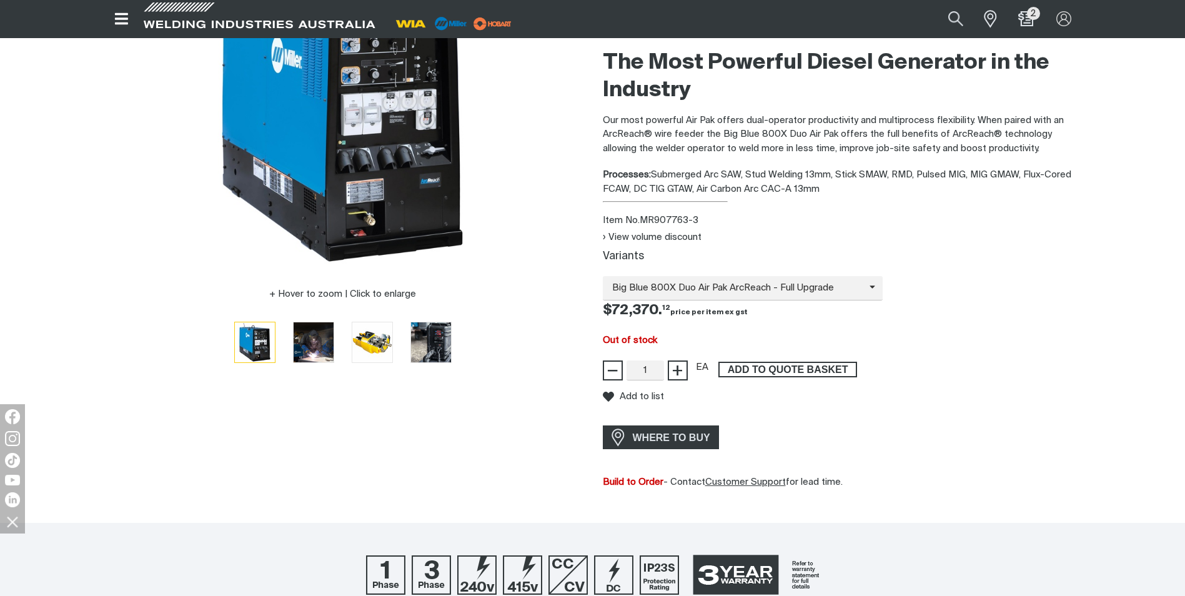
click at [758, 370] on span "ADD TO QUOTE BASKET" at bounding box center [788, 370] width 136 height 16
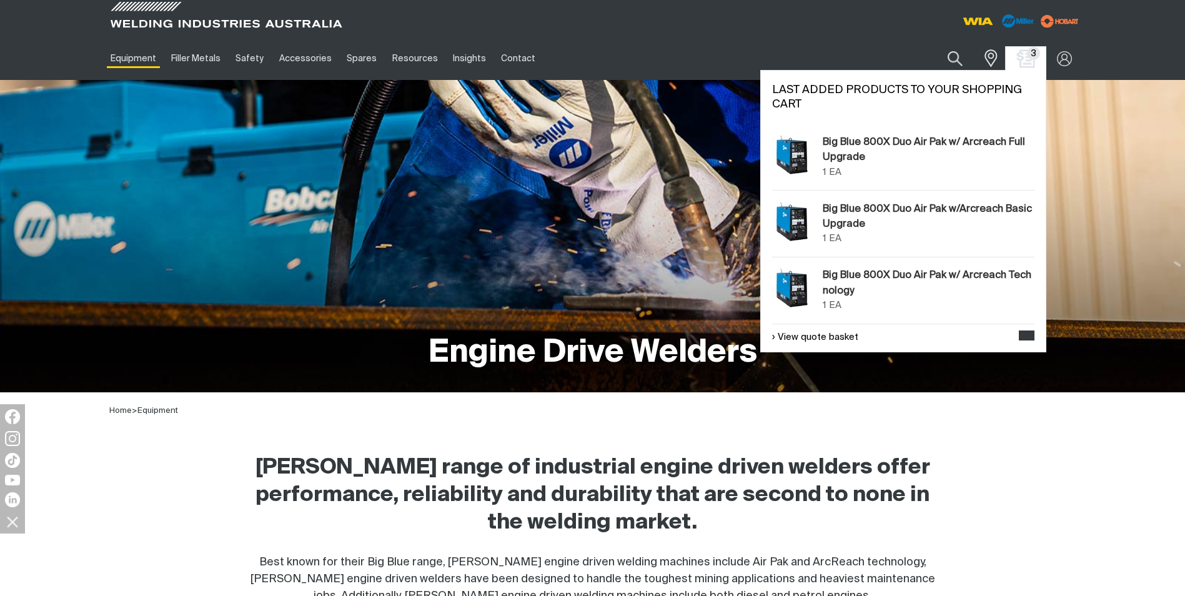
click at [1028, 59] on img "Shopping cart (3 product(s))" at bounding box center [1025, 58] width 18 height 18
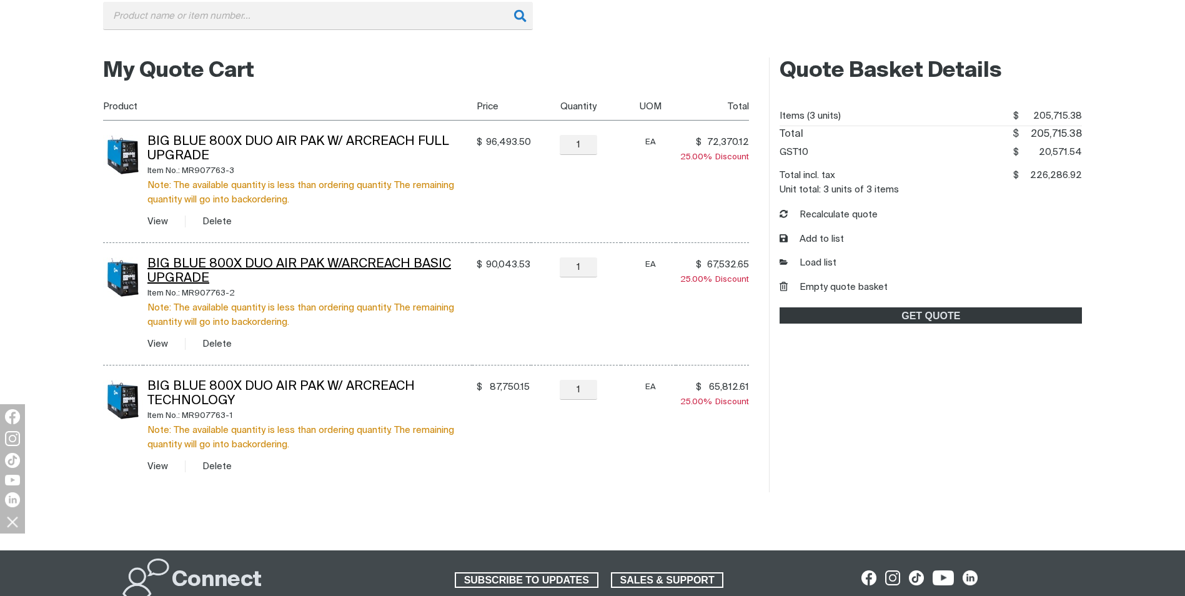
scroll to position [250, 0]
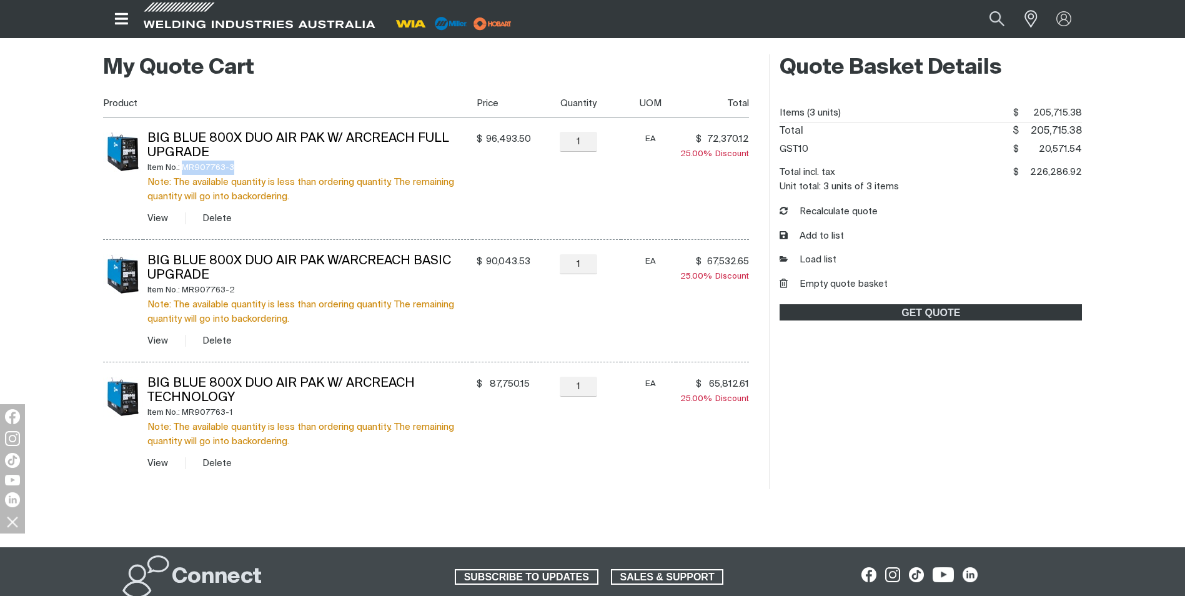
drag, startPoint x: 218, startPoint y: 166, endPoint x: 186, endPoint y: 171, distance: 32.9
click at [186, 171] on div "Item No.: MR907763-3" at bounding box center [309, 168] width 325 height 14
copy div "MR907763-3"
drag, startPoint x: 230, startPoint y: 415, endPoint x: 184, endPoint y: 412, distance: 47.0
click at [184, 412] on div "Item No.: MR907763-1" at bounding box center [309, 412] width 325 height 14
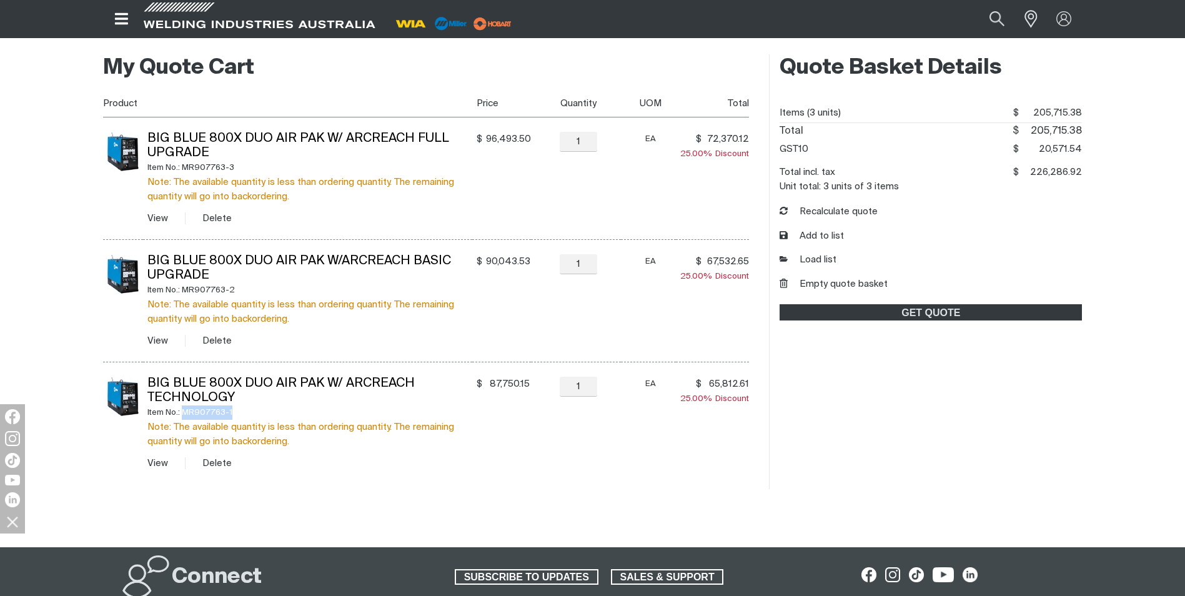
copy div "MR907763-1"
click at [852, 209] on button "Recalculate quote" at bounding box center [829, 212] width 98 height 14
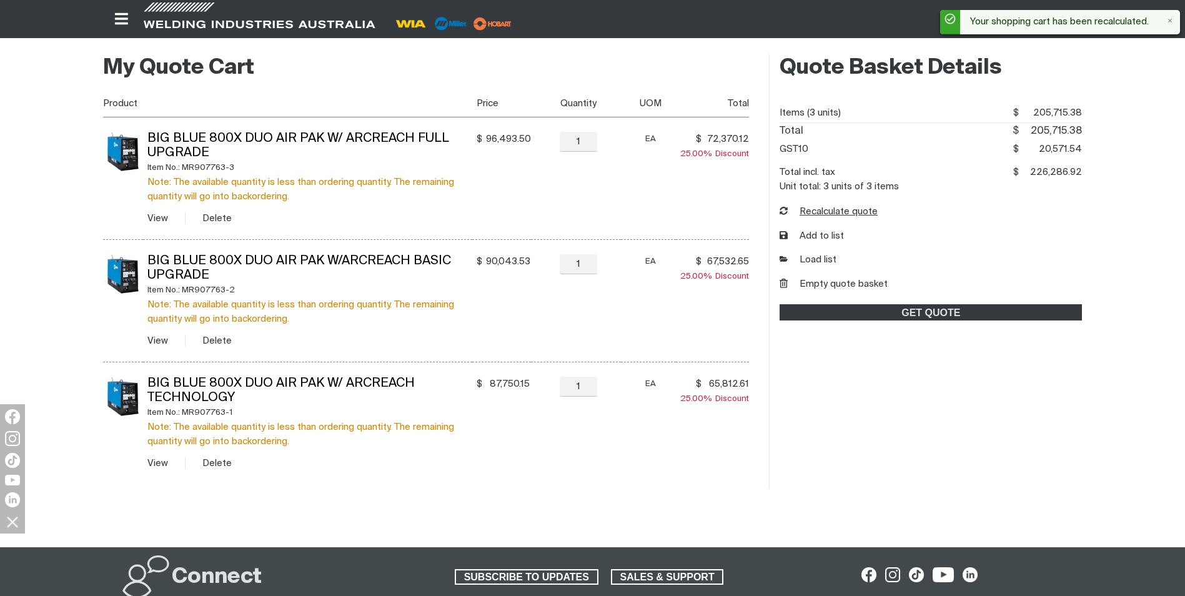
click at [852, 209] on button "Recalculate quote" at bounding box center [829, 212] width 98 height 14
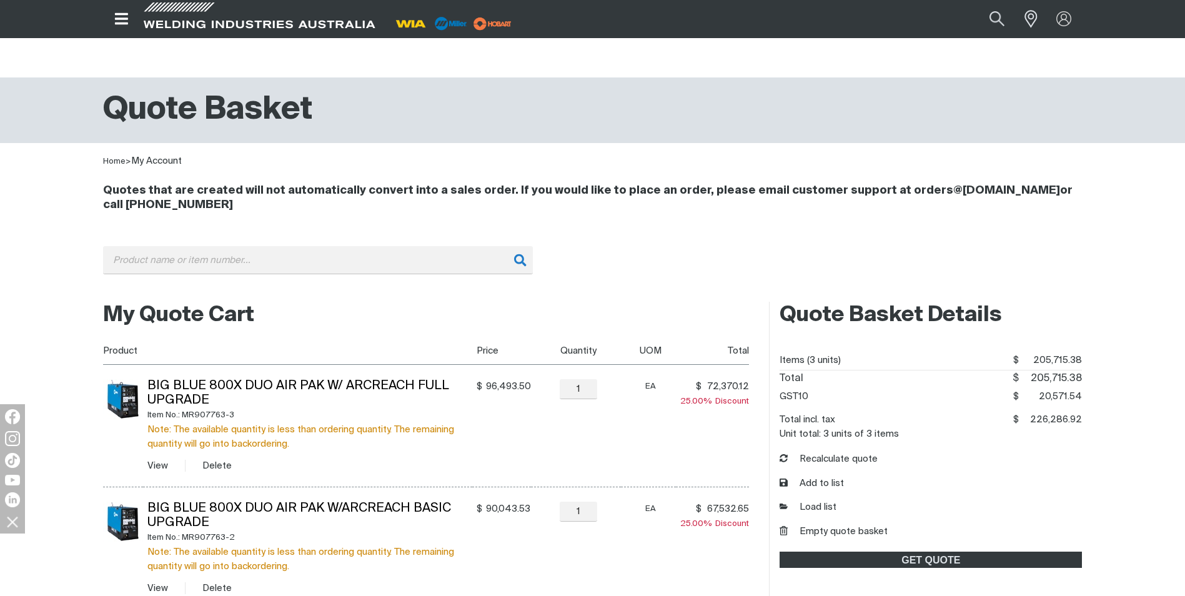
scroll to position [0, 0]
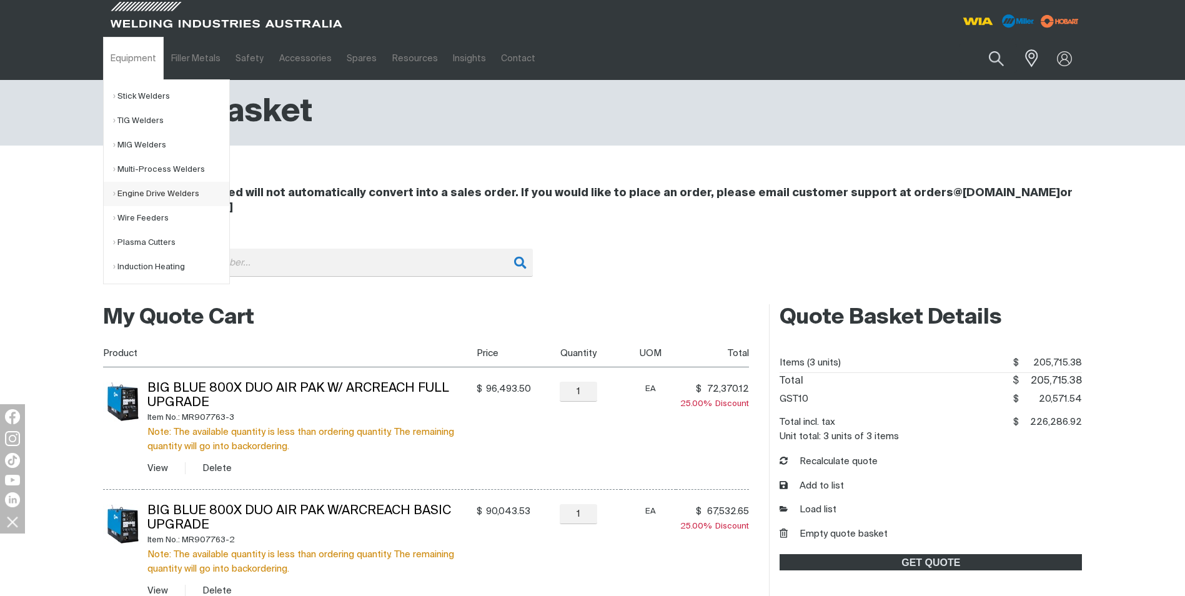
click at [134, 191] on link "Engine Drive Welders" at bounding box center [171, 194] width 116 height 24
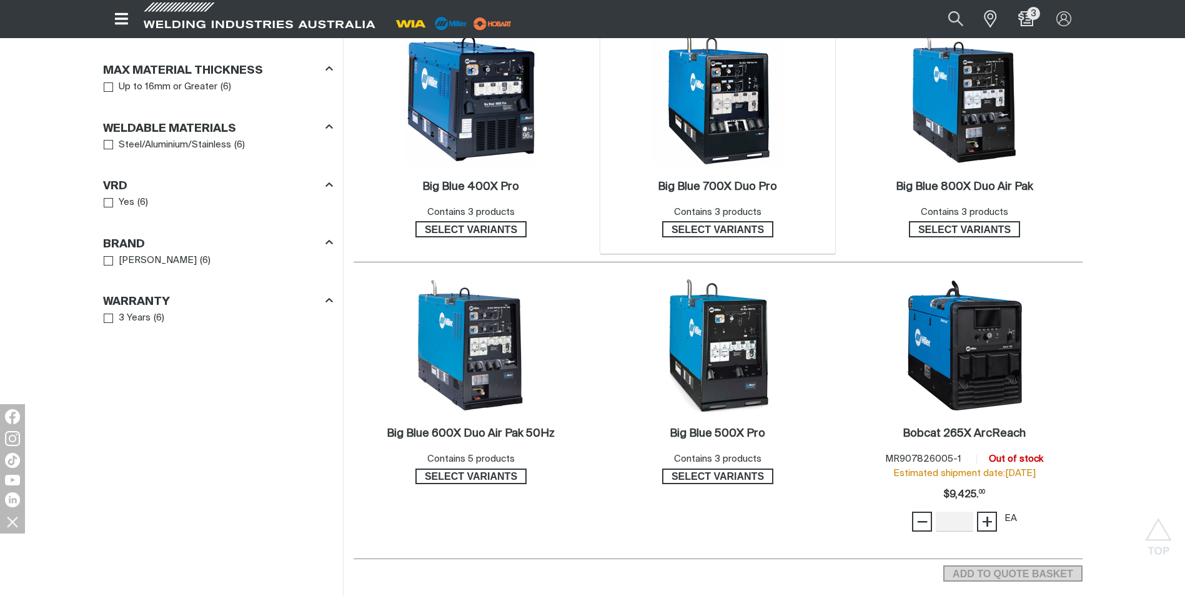
scroll to position [687, 0]
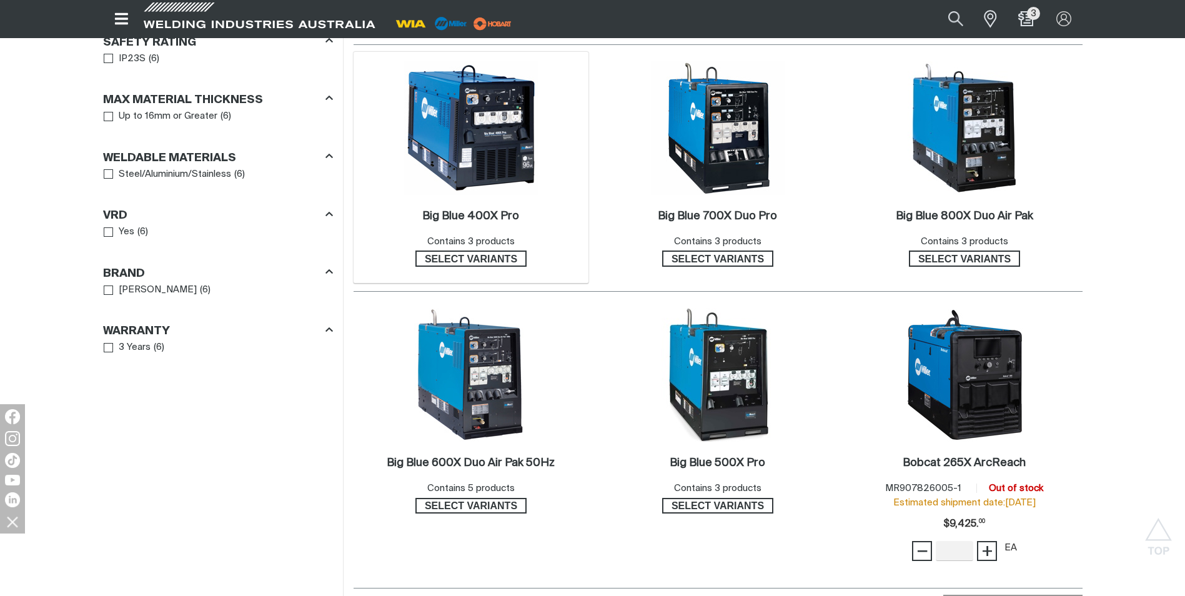
click at [477, 189] on img at bounding box center [471, 128] width 134 height 134
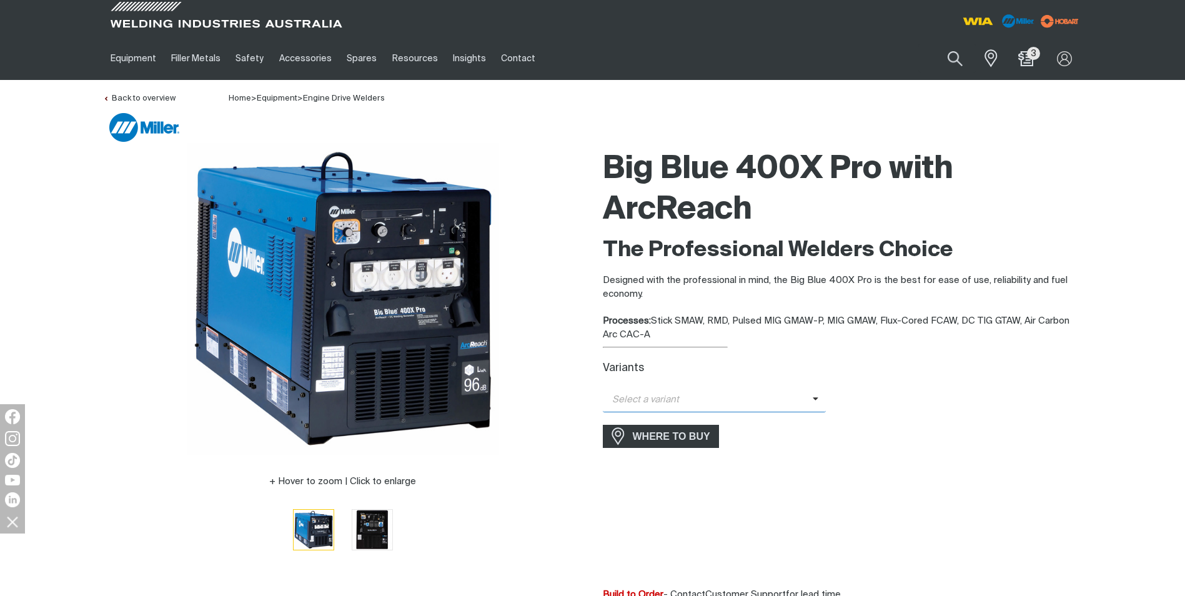
click at [756, 395] on span "Select a variant" at bounding box center [708, 400] width 210 height 14
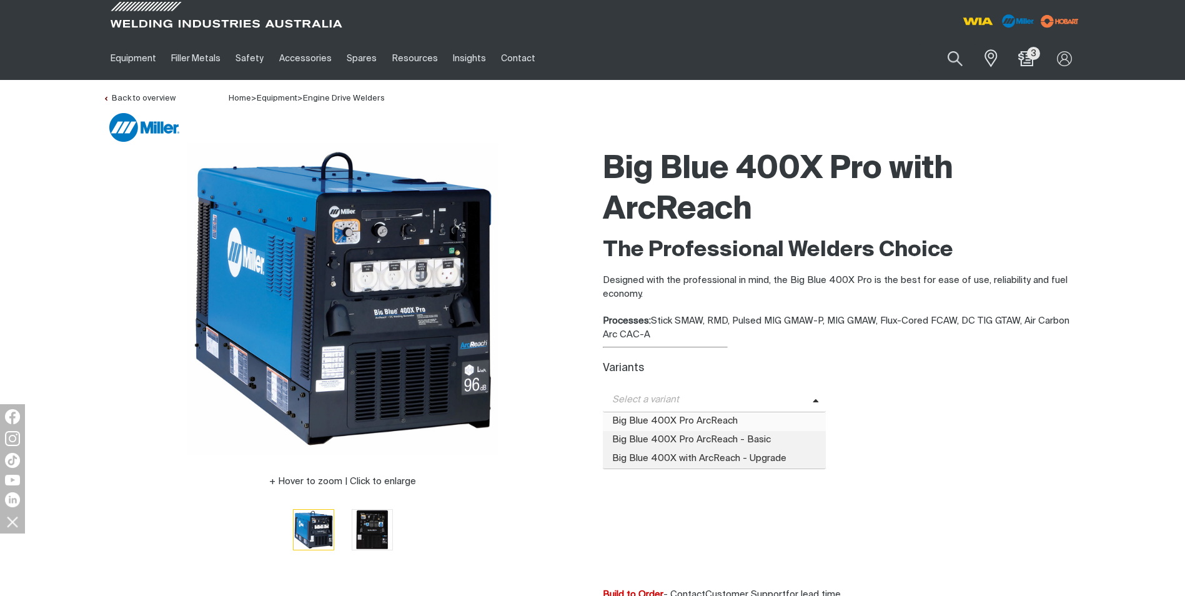
click at [726, 415] on span "Big Blue 400X Pro ArcReach" at bounding box center [715, 421] width 224 height 19
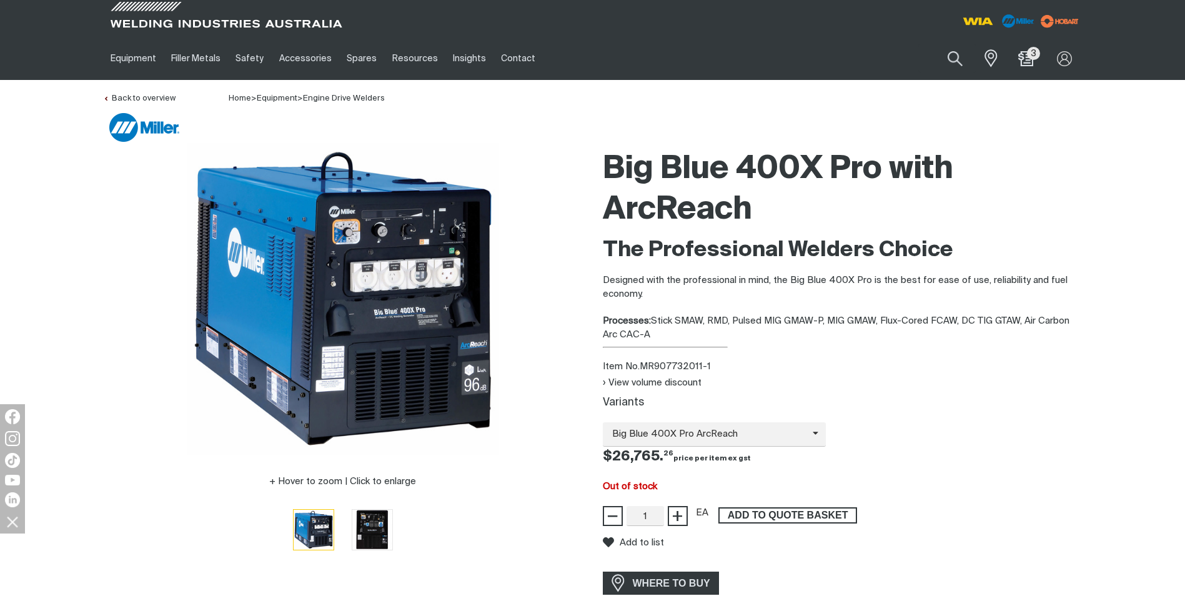
click at [745, 513] on span "ADD TO QUOTE BASKET" at bounding box center [788, 515] width 136 height 16
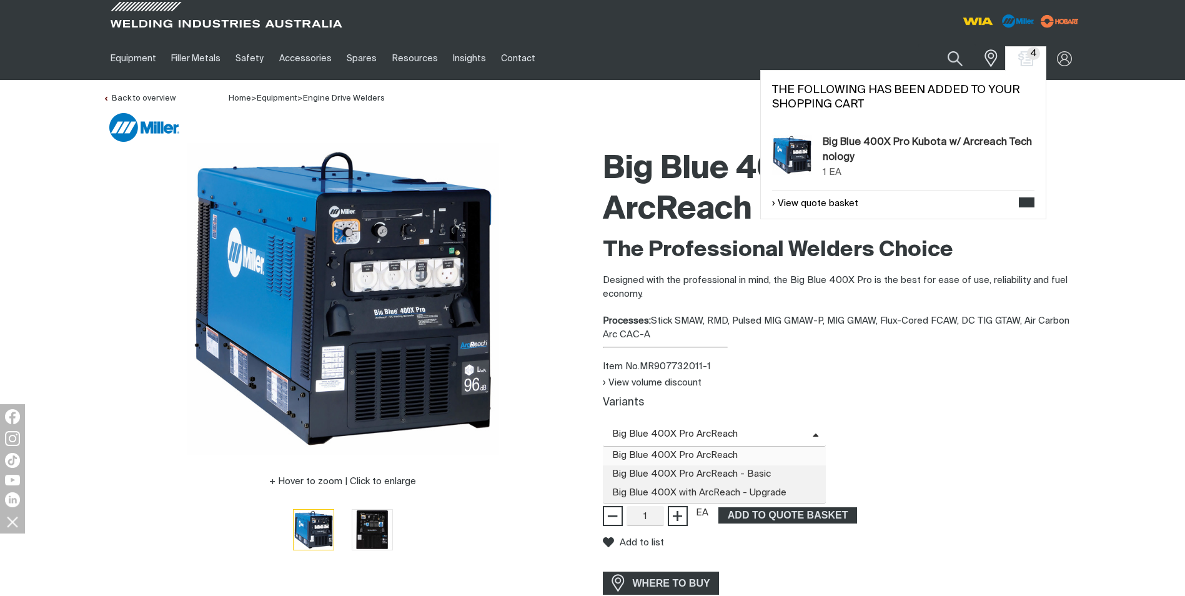
click at [774, 432] on span "Big Blue 400X Pro ArcReach" at bounding box center [708, 434] width 210 height 14
click at [735, 478] on span "Big Blue 400X Pro ArcReach - Basic" at bounding box center [715, 474] width 224 height 19
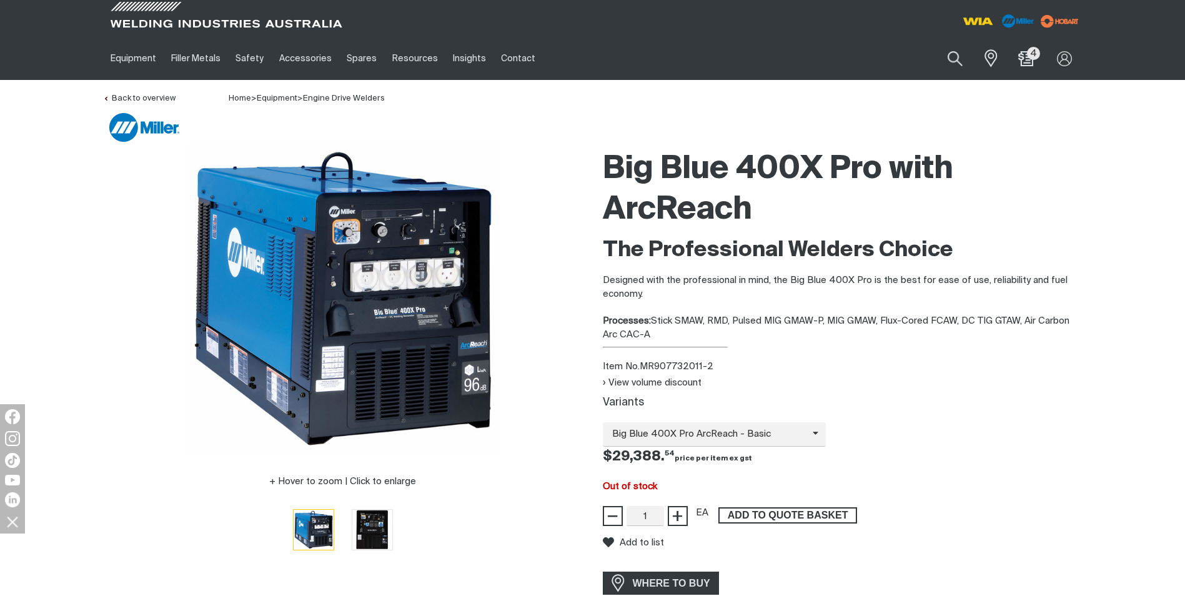
click at [750, 512] on span "ADD TO QUOTE BASKET" at bounding box center [788, 515] width 136 height 16
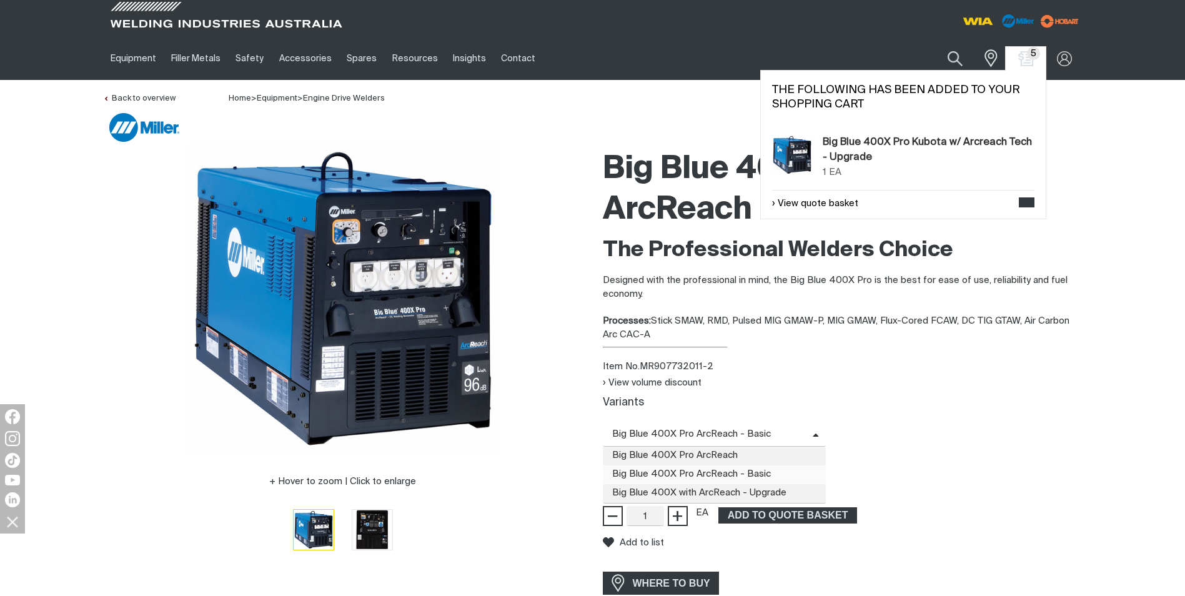
click at [775, 432] on icon at bounding box center [780, 433] width 19 height 9
click at [754, 493] on span "Big Blue 400X with ArcReach - Upgrade" at bounding box center [715, 493] width 224 height 19
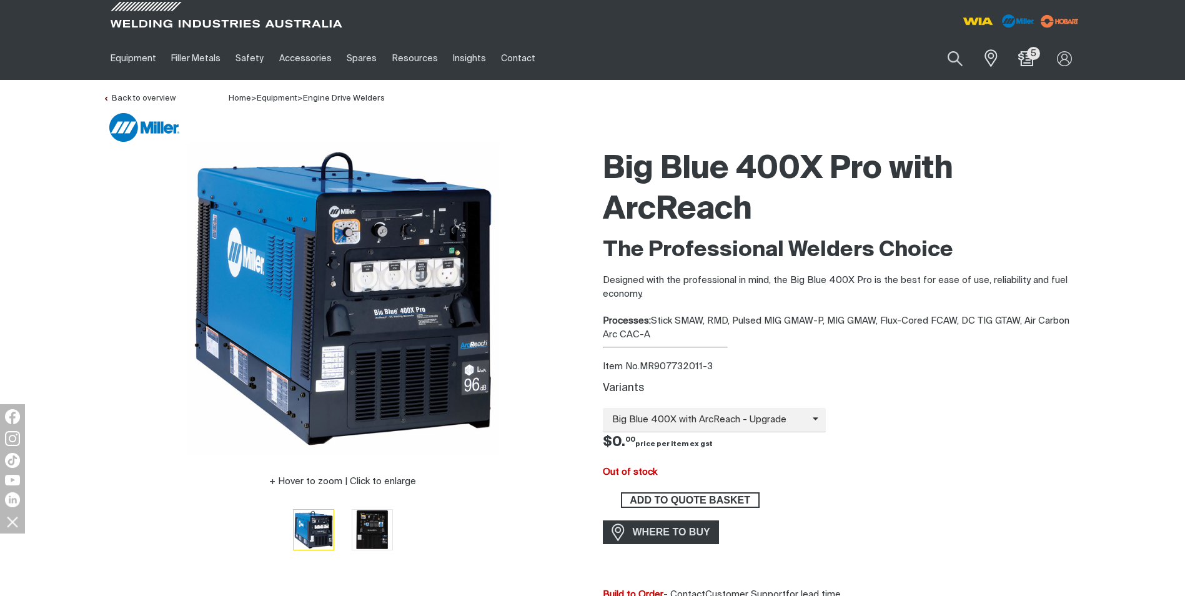
click at [725, 503] on span "ADD TO QUOTE BASKET" at bounding box center [690, 500] width 136 height 16
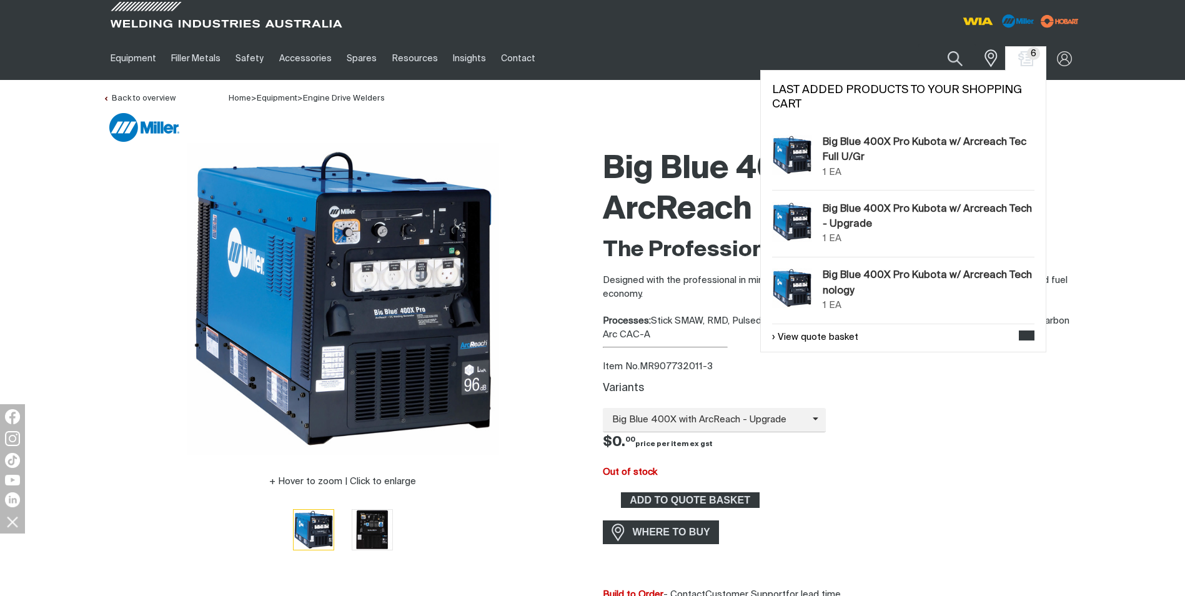
click at [1032, 51] on span "6" at bounding box center [1033, 53] width 13 height 13
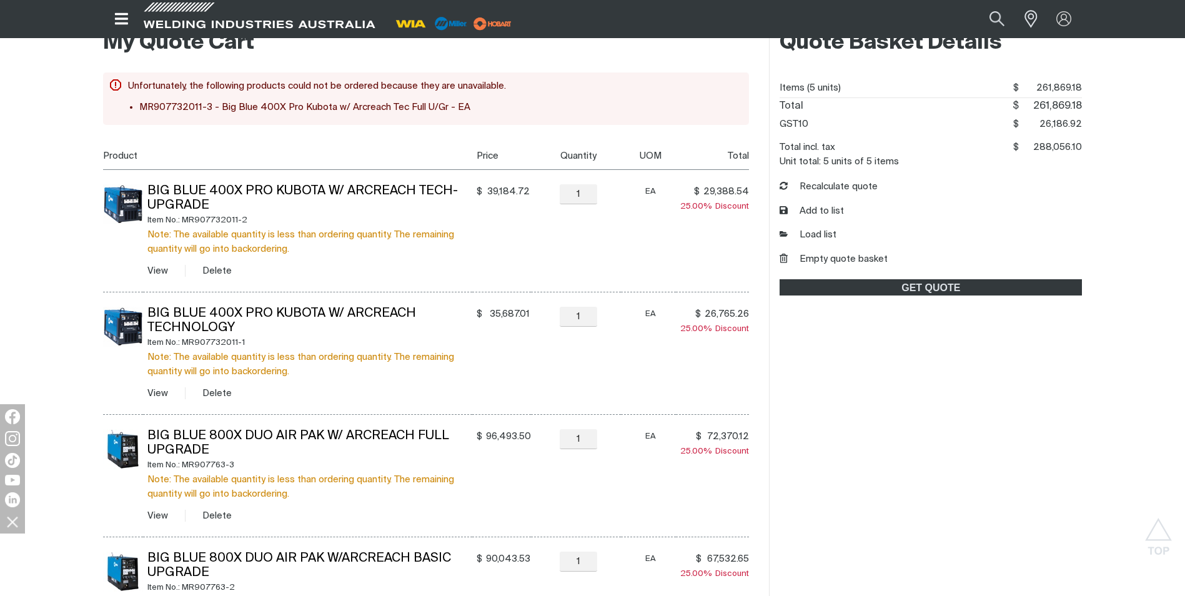
scroll to position [263, 0]
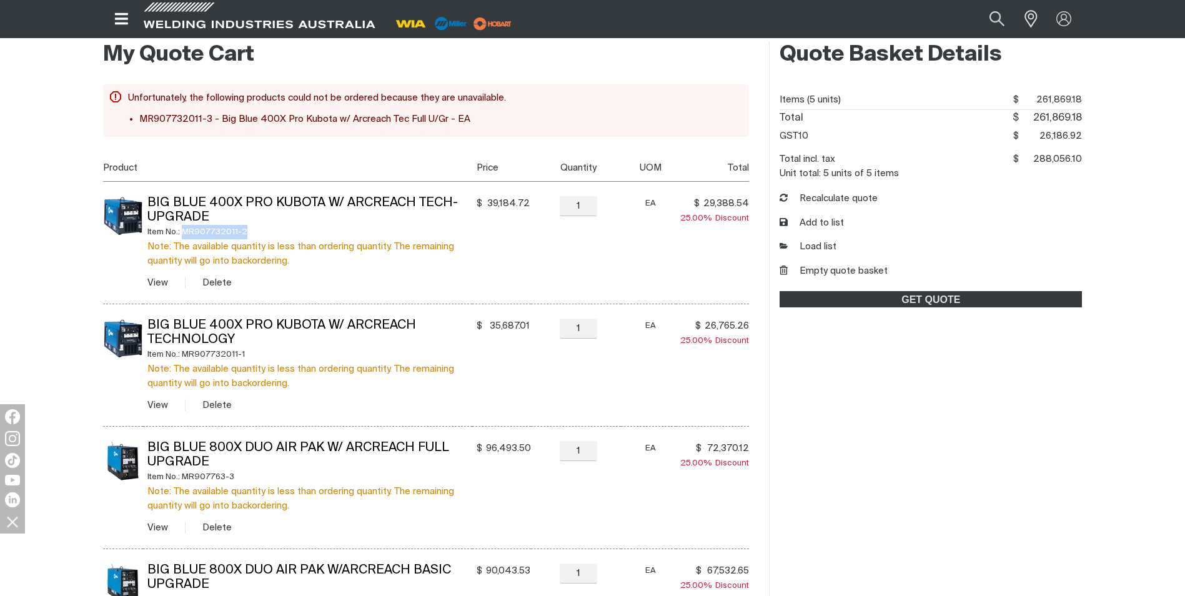
drag, startPoint x: 253, startPoint y: 232, endPoint x: 185, endPoint y: 227, distance: 68.2
click at [185, 229] on div "Item No.: MR907732011-2" at bounding box center [309, 232] width 325 height 14
copy div "MR907732011-2"
click at [951, 303] on span "GET QUOTE" at bounding box center [931, 299] width 300 height 16
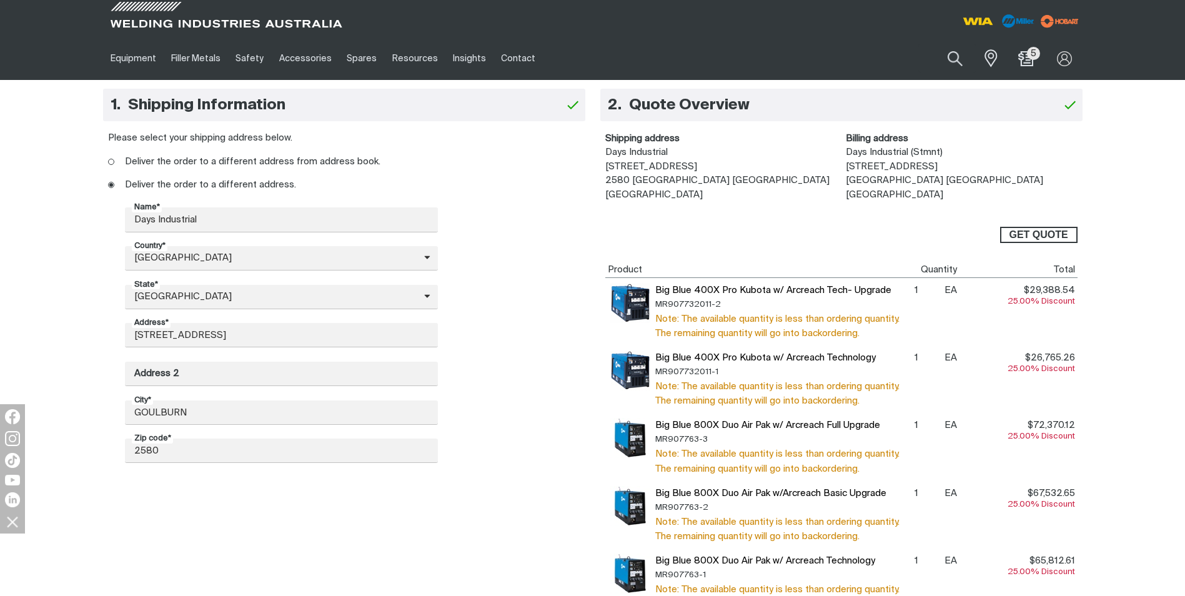
click at [1028, 231] on span "GET QUOTE" at bounding box center [1038, 235] width 59 height 16
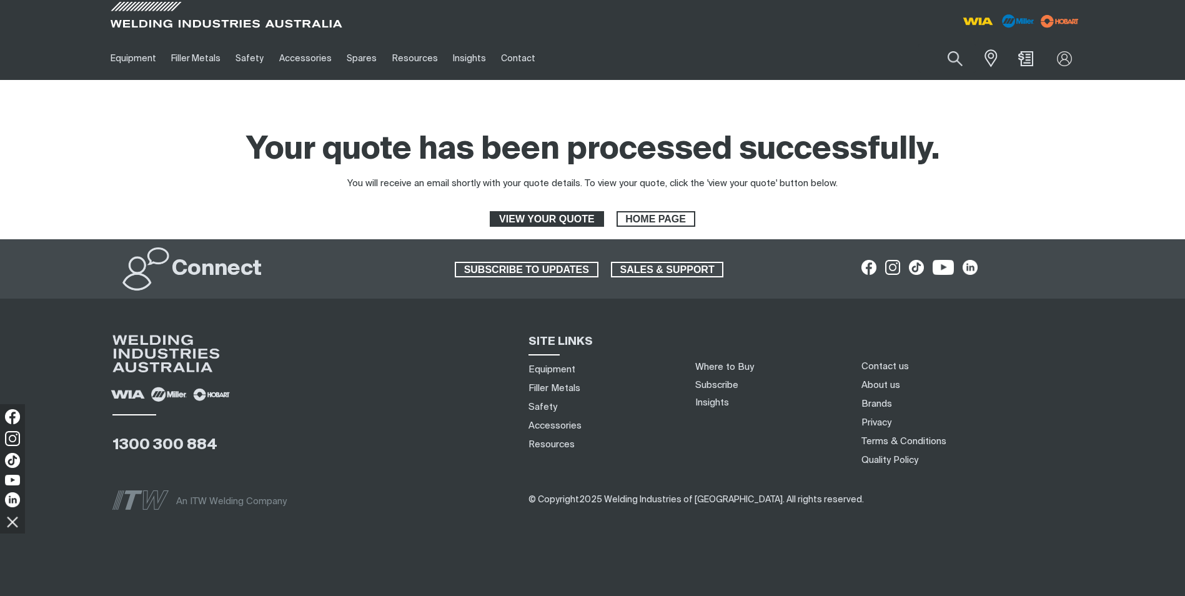
click at [552, 217] on span "VIEW YOUR QUOTE" at bounding box center [546, 219] width 111 height 16
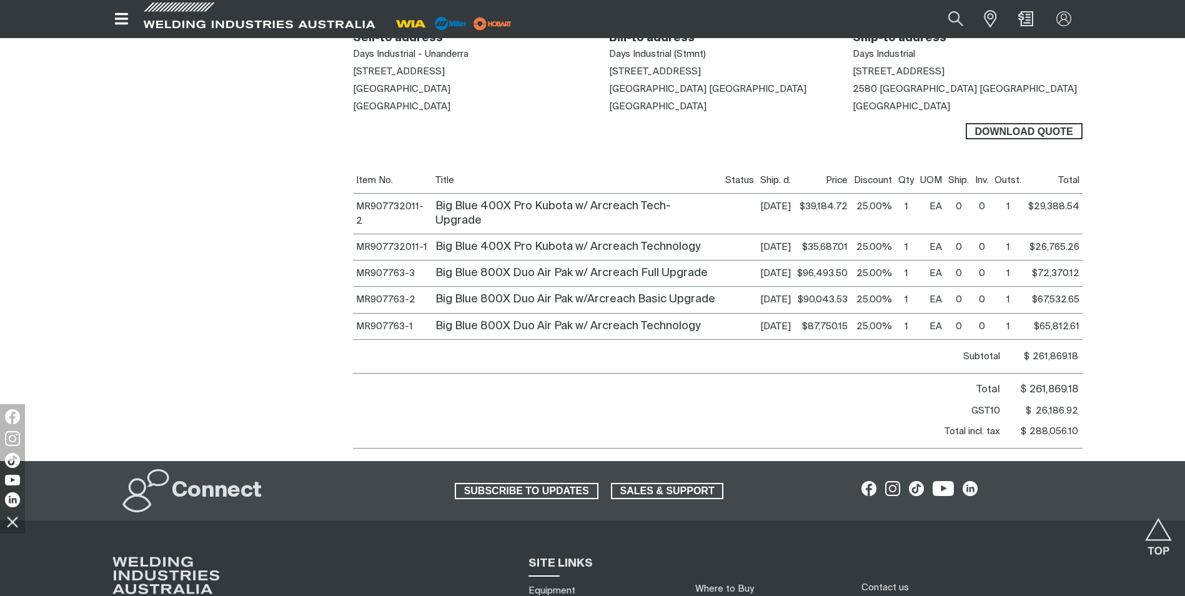
scroll to position [375, 0]
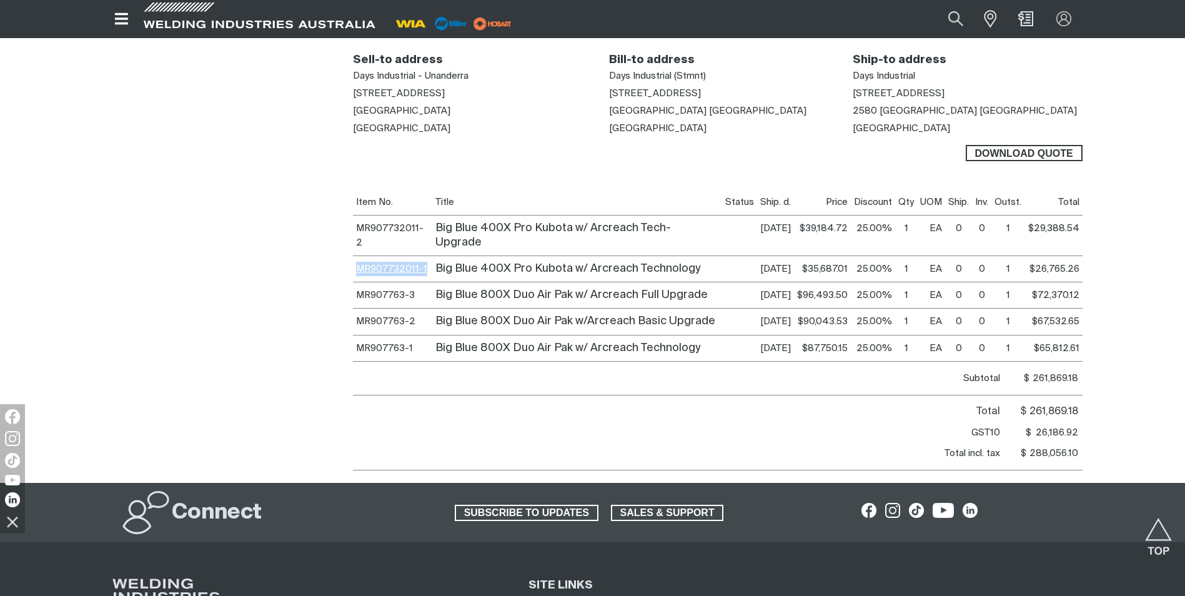
drag, startPoint x: 426, startPoint y: 251, endPoint x: 357, endPoint y: 255, distance: 69.4
click at [357, 256] on td "MR907732011-1" at bounding box center [393, 269] width 80 height 26
copy link "MR907732011-1"
click at [414, 282] on td "MR907763-3" at bounding box center [393, 295] width 80 height 26
drag, startPoint x: 417, startPoint y: 349, endPoint x: 354, endPoint y: 349, distance: 63.1
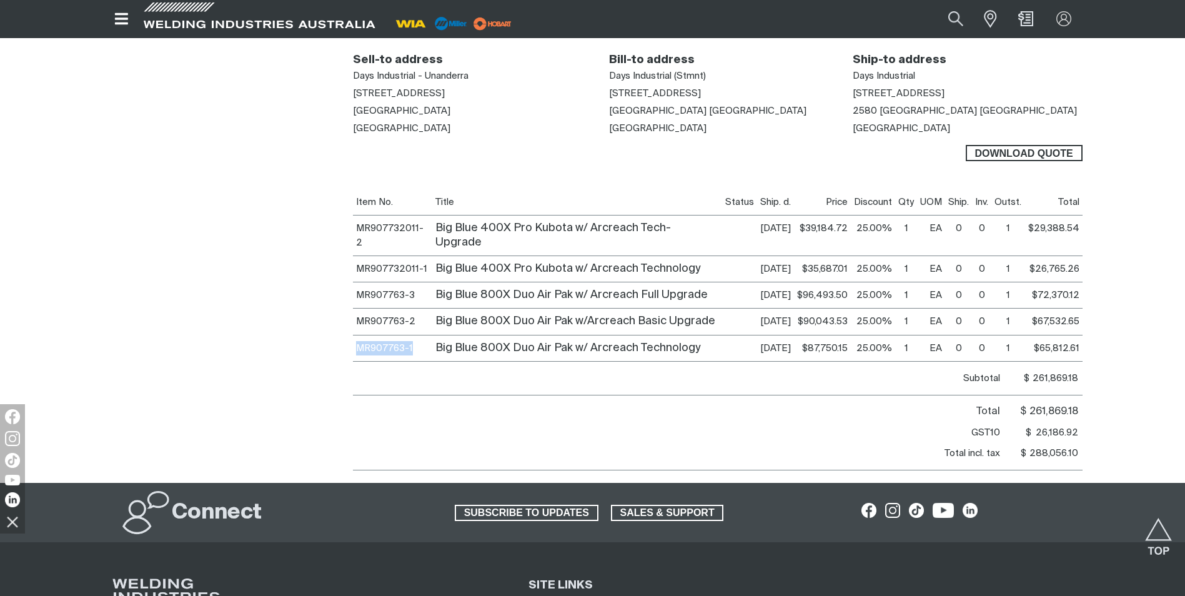
click at [353, 349] on td "MR907763-1" at bounding box center [393, 348] width 80 height 26
drag, startPoint x: 354, startPoint y: 349, endPoint x: 362, endPoint y: 342, distance: 10.2
copy link "MR907763-1"
drag, startPoint x: 419, startPoint y: 307, endPoint x: 355, endPoint y: 306, distance: 64.3
click at [355, 309] on td "MR907763-2" at bounding box center [393, 322] width 80 height 26
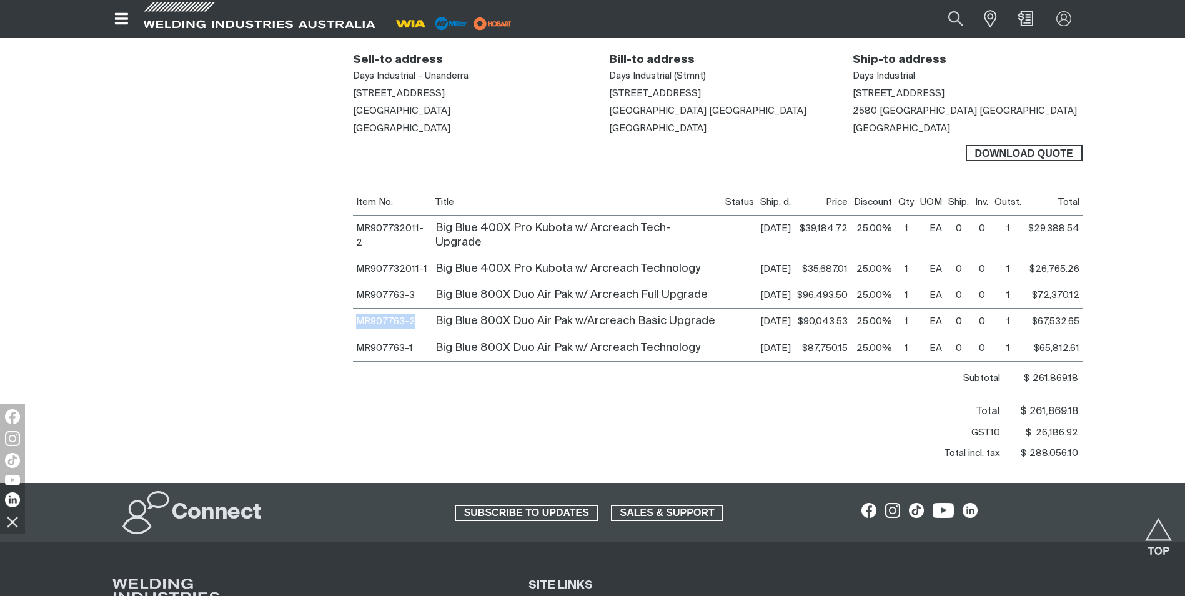
copy link "MR907763-2"
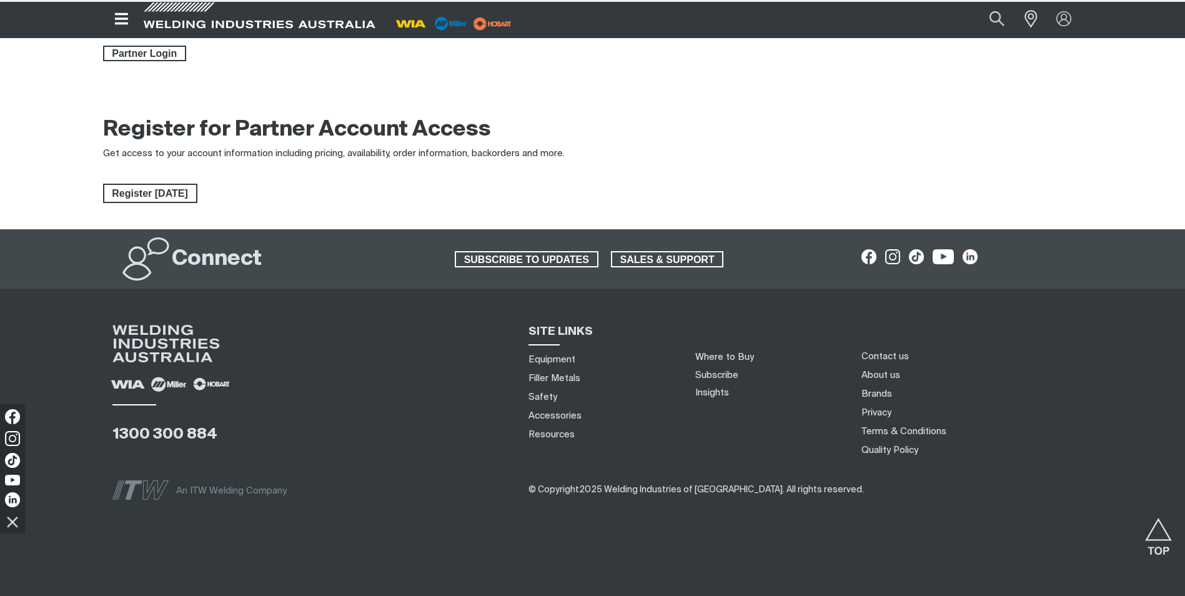
type input "[DOMAIN_NAME][EMAIL_ADDRESS][DOMAIN_NAME]"
